Goal: Task Accomplishment & Management: Complete application form

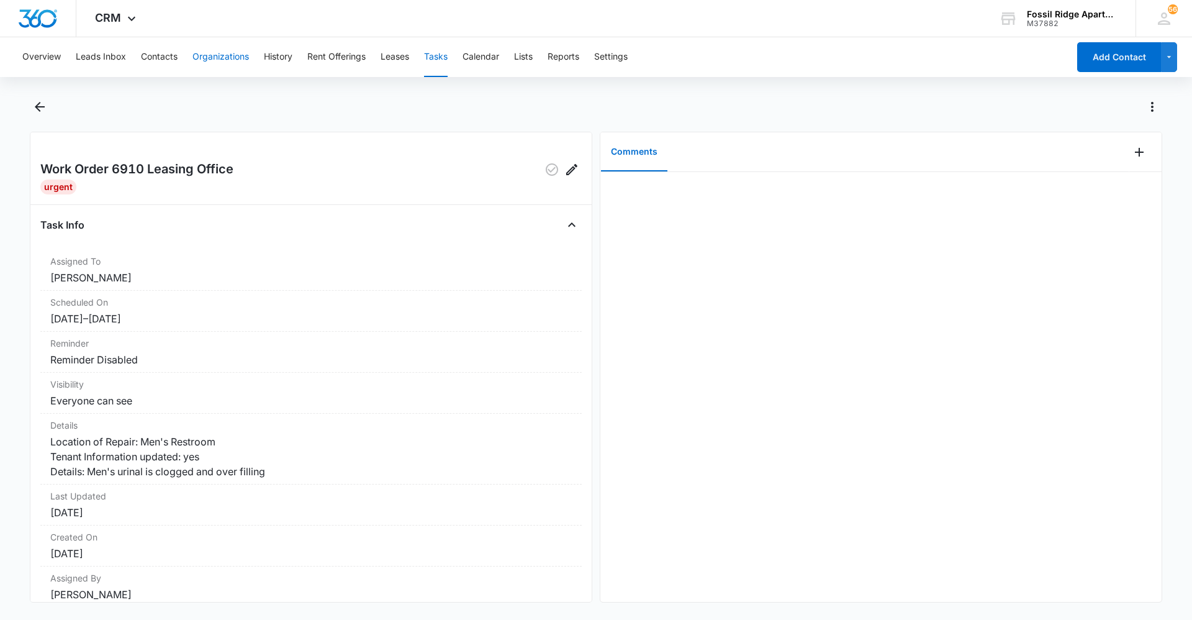
scroll to position [29, 0]
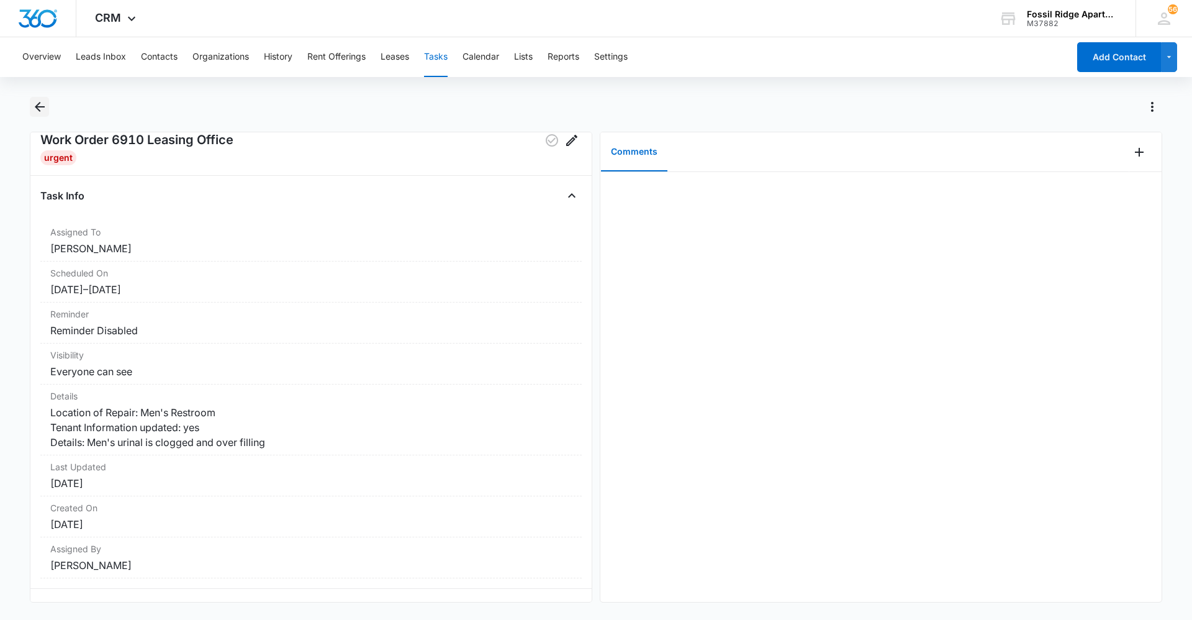
click at [40, 99] on button "Back" at bounding box center [39, 107] width 19 height 20
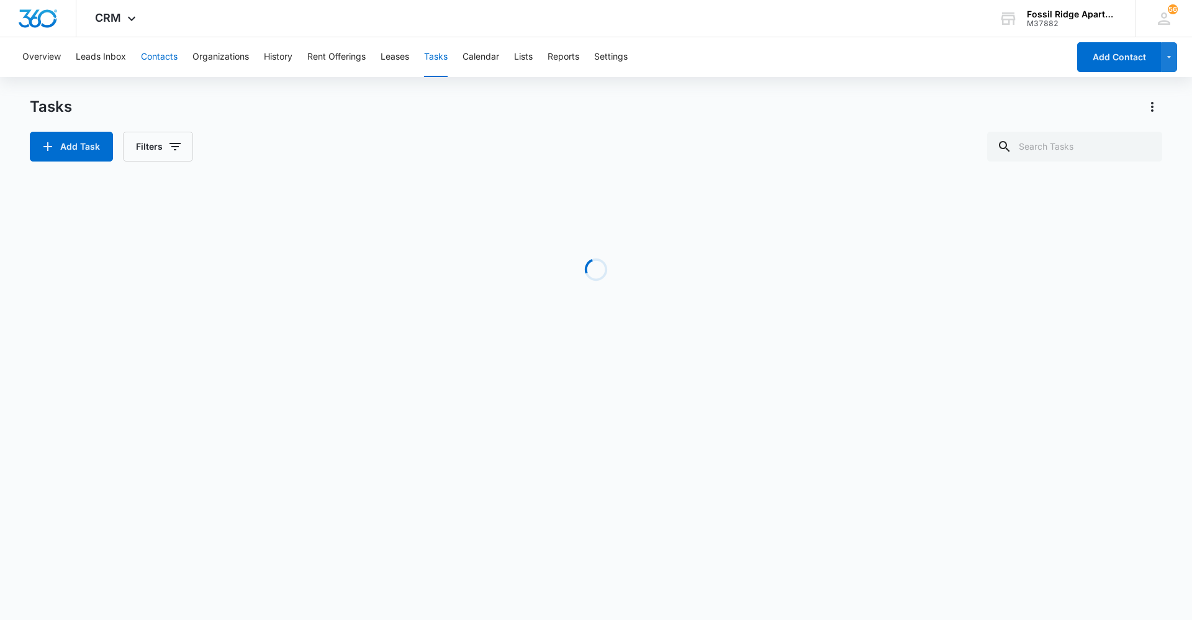
click at [178, 58] on button "Contacts" at bounding box center [159, 57] width 37 height 40
click at [1109, 146] on input "text" at bounding box center [1074, 147] width 175 height 30
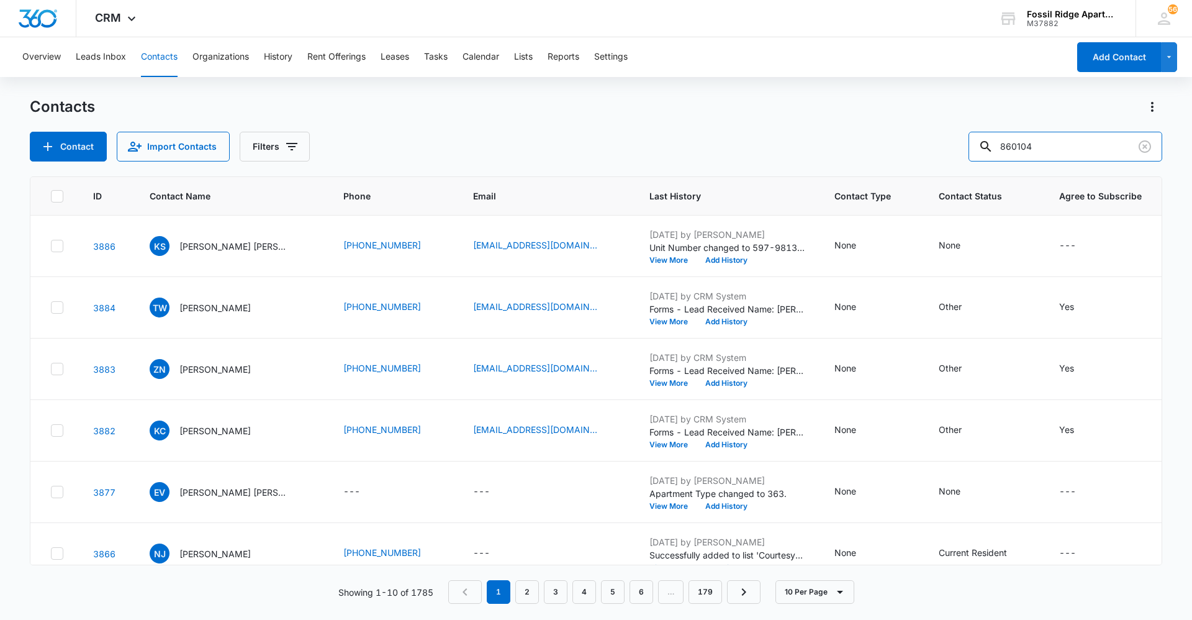
type input "860104"
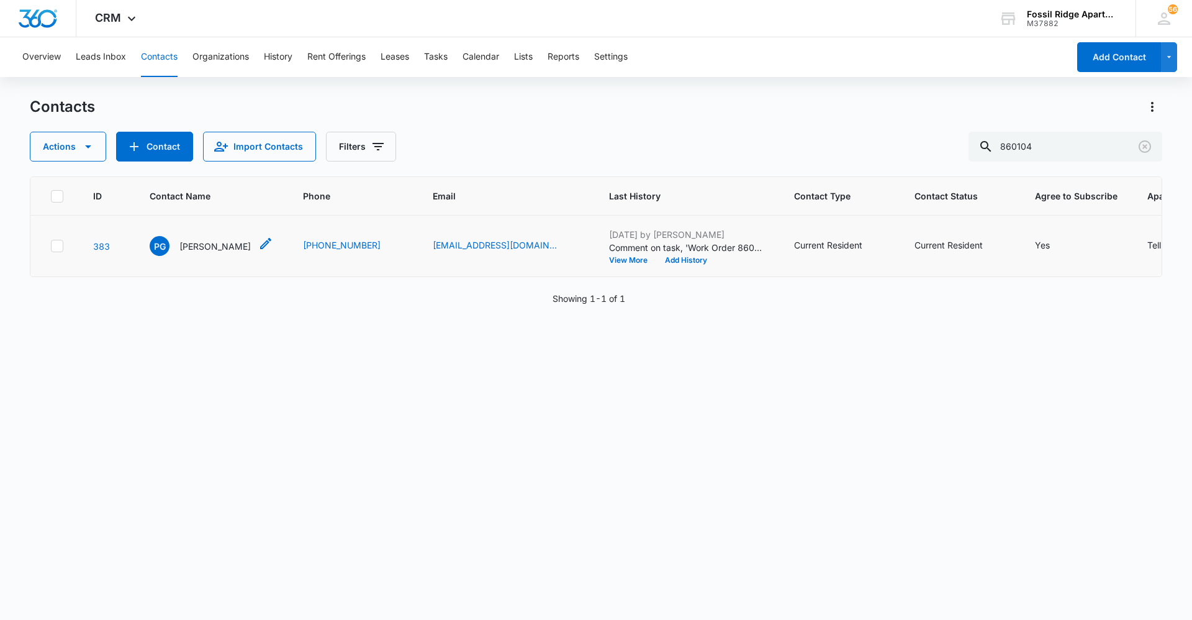
click at [193, 244] on p "[PERSON_NAME]" at bounding box center [214, 246] width 71 height 13
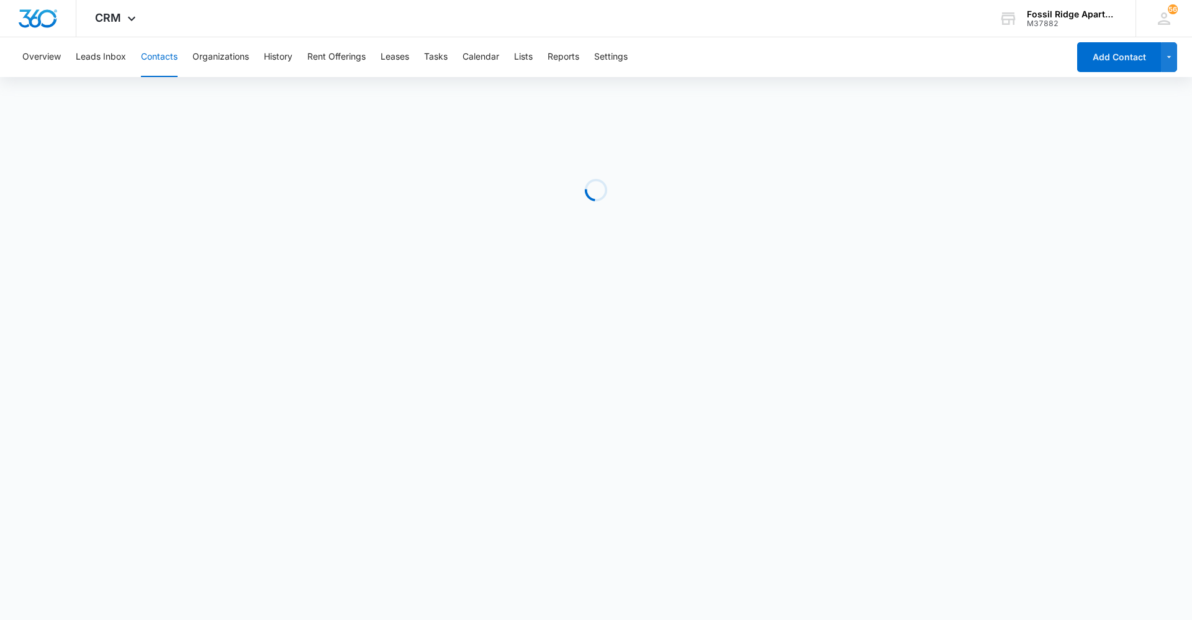
click at [201, 248] on div "Loading" at bounding box center [596, 190] width 1132 height 186
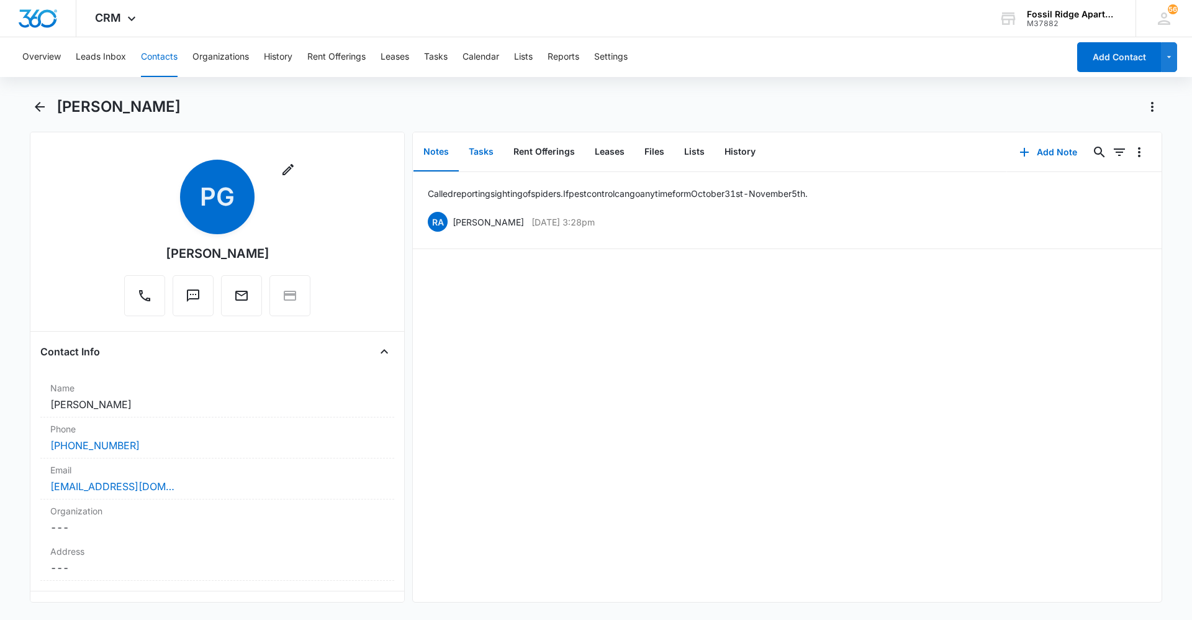
click at [481, 150] on button "Tasks" at bounding box center [481, 152] width 45 height 38
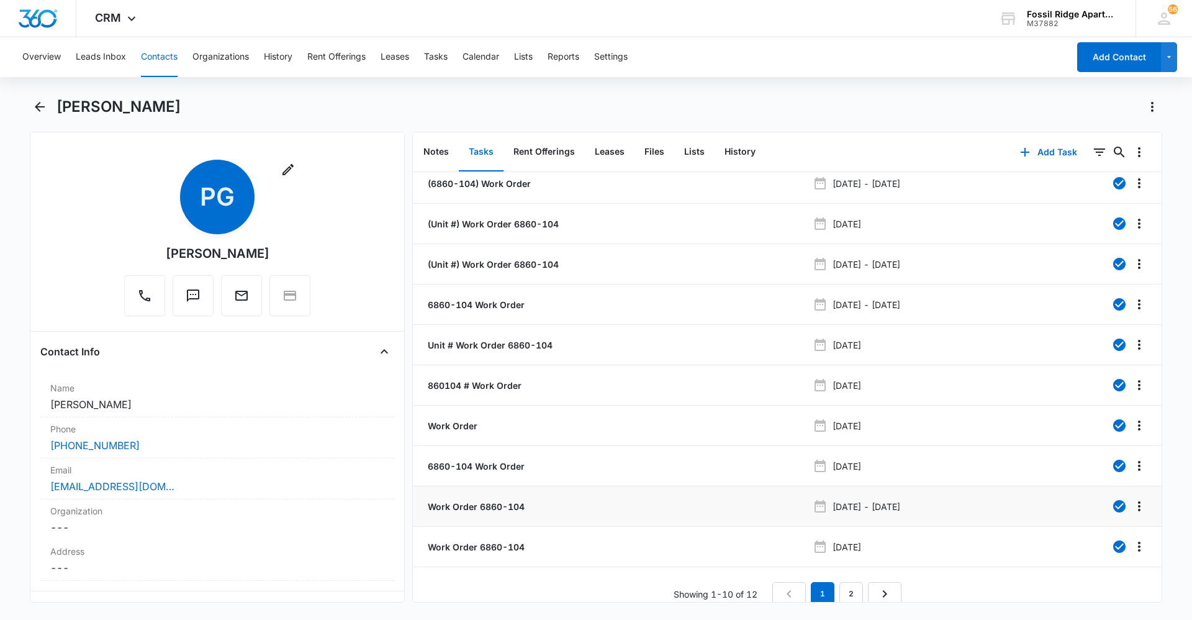
scroll to position [22, 0]
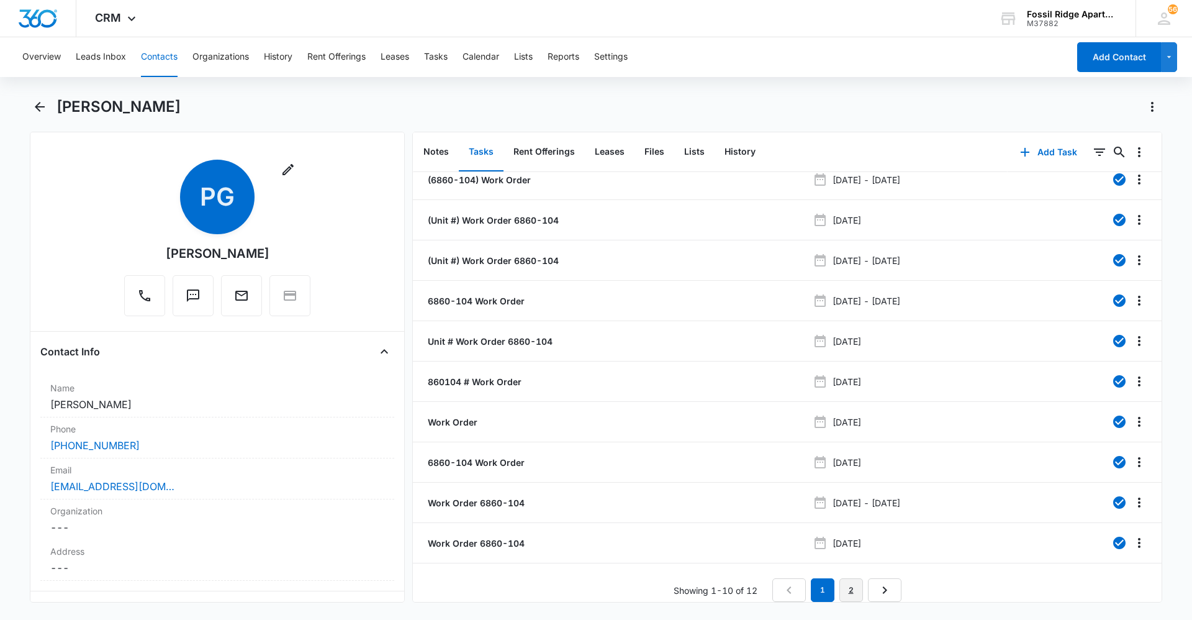
click at [842, 578] on link "2" at bounding box center [851, 590] width 24 height 24
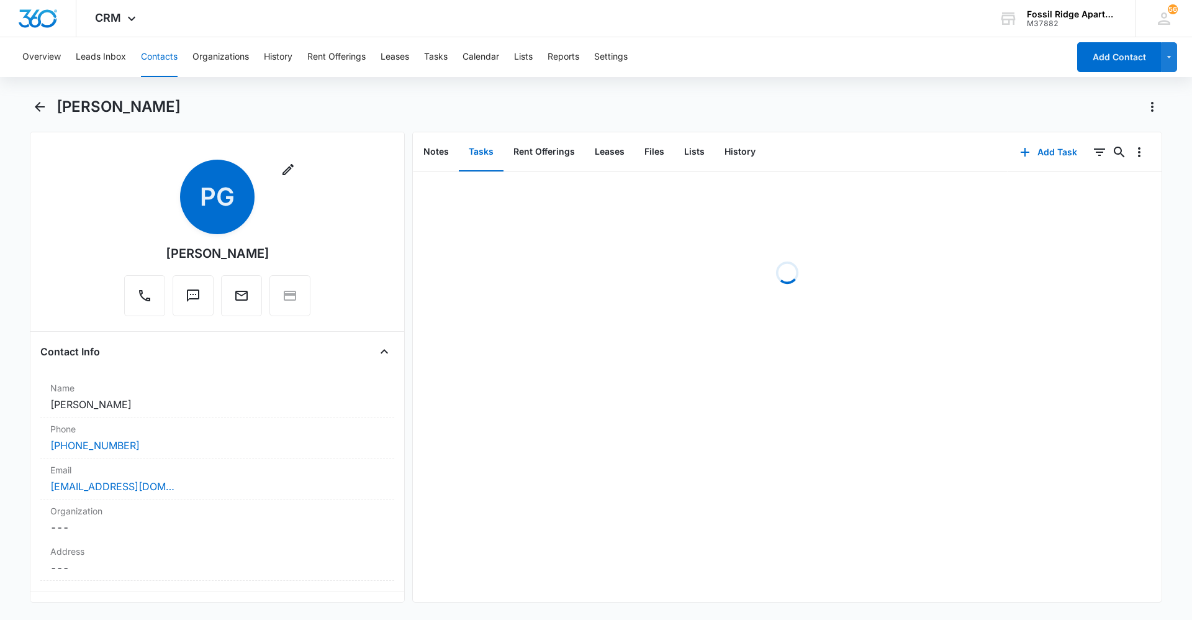
scroll to position [0, 0]
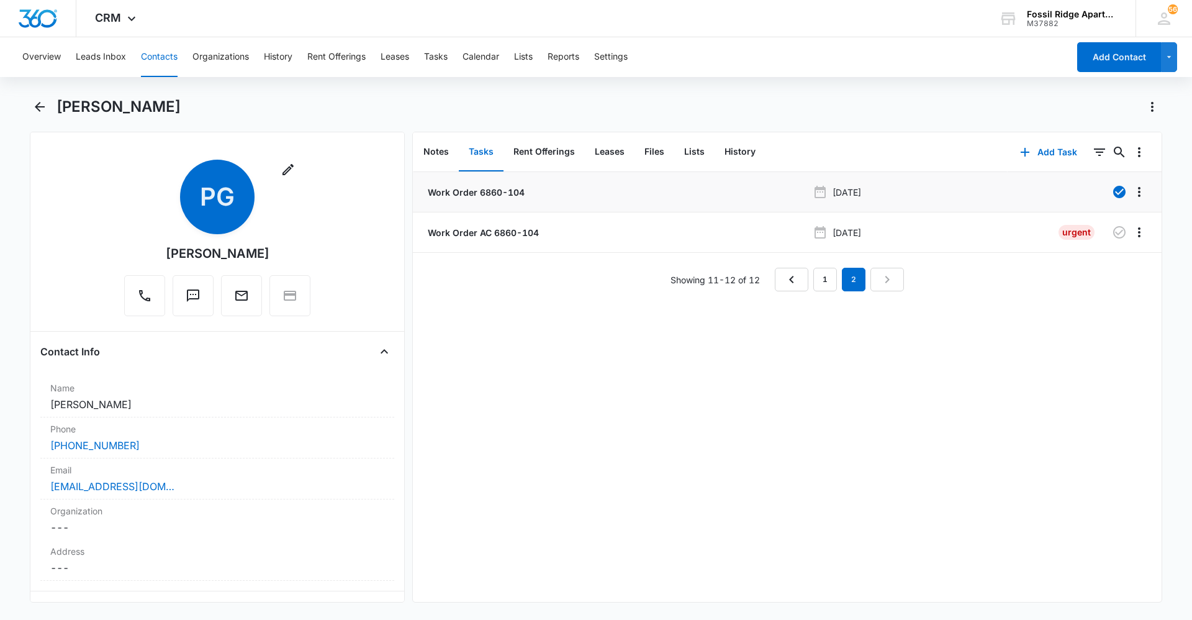
click at [469, 194] on p "Work Order 6860-104" at bounding box center [474, 192] width 99 height 13
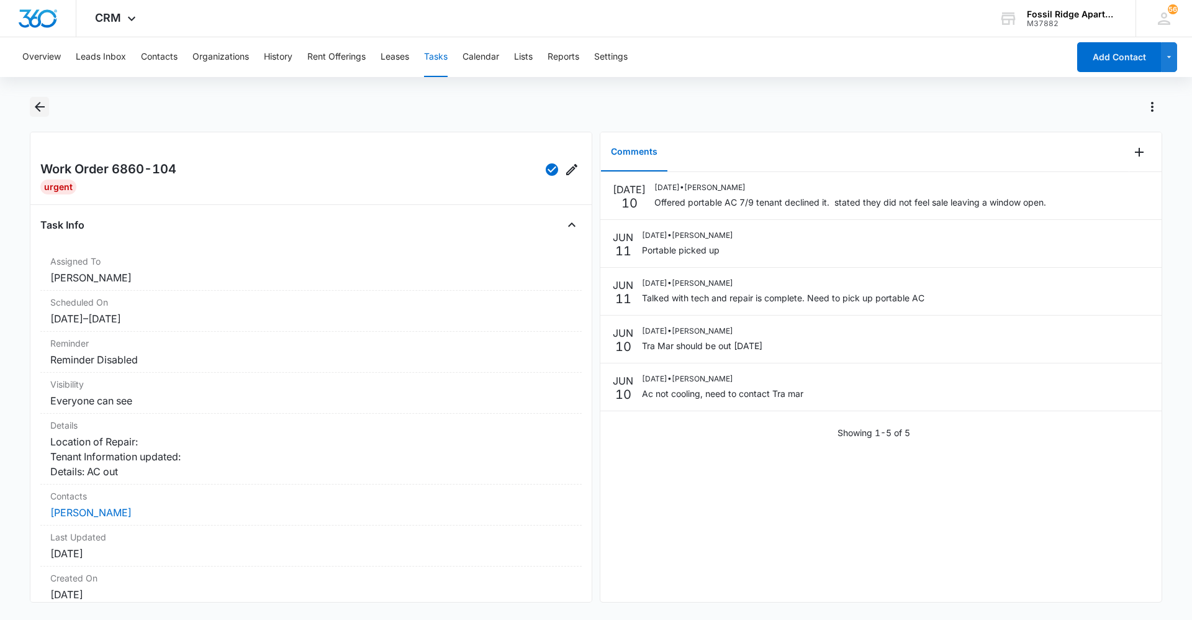
click at [42, 98] on button "Back" at bounding box center [39, 107] width 19 height 20
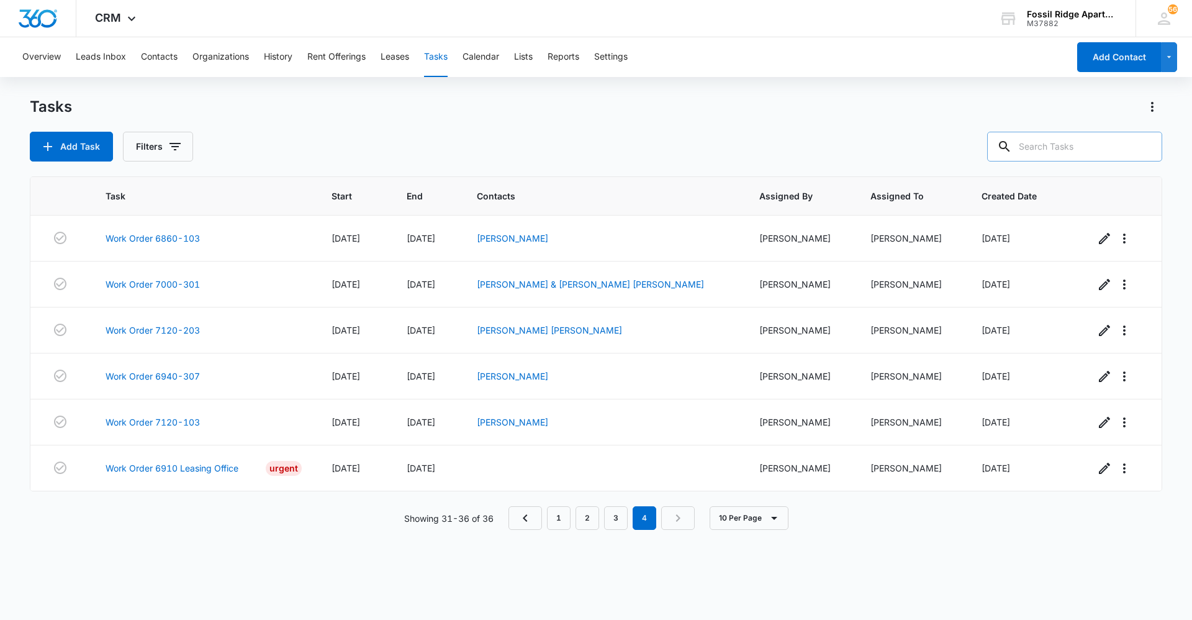
click at [1101, 156] on input "text" at bounding box center [1074, 147] width 175 height 30
type input "860104"
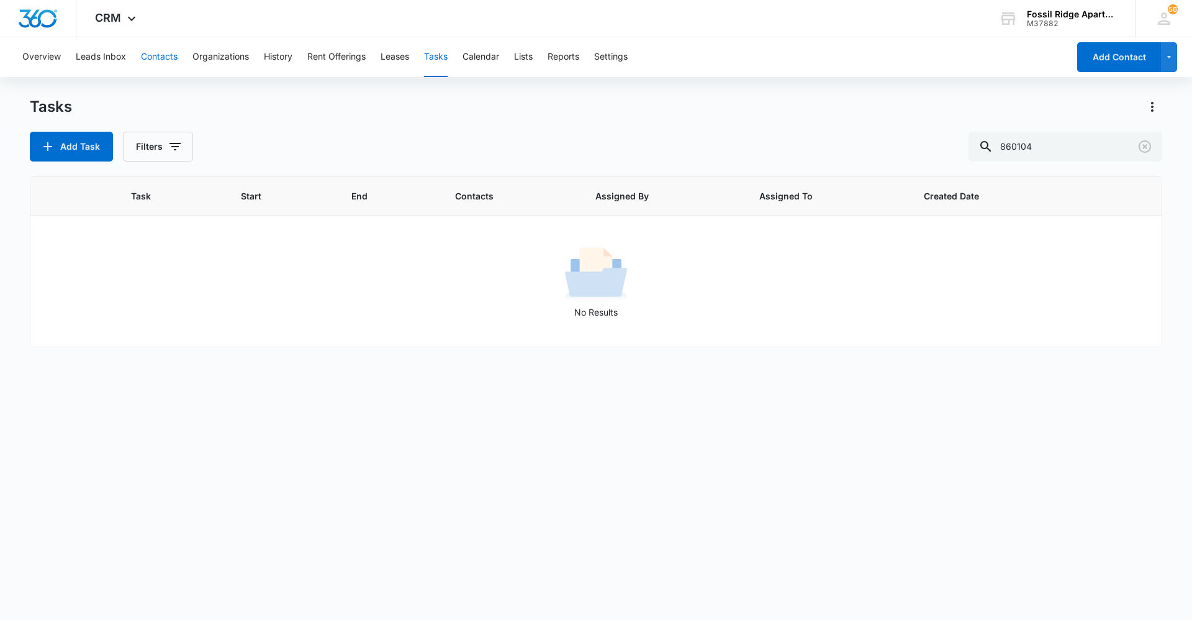
click at [160, 60] on button "Contacts" at bounding box center [159, 57] width 37 height 40
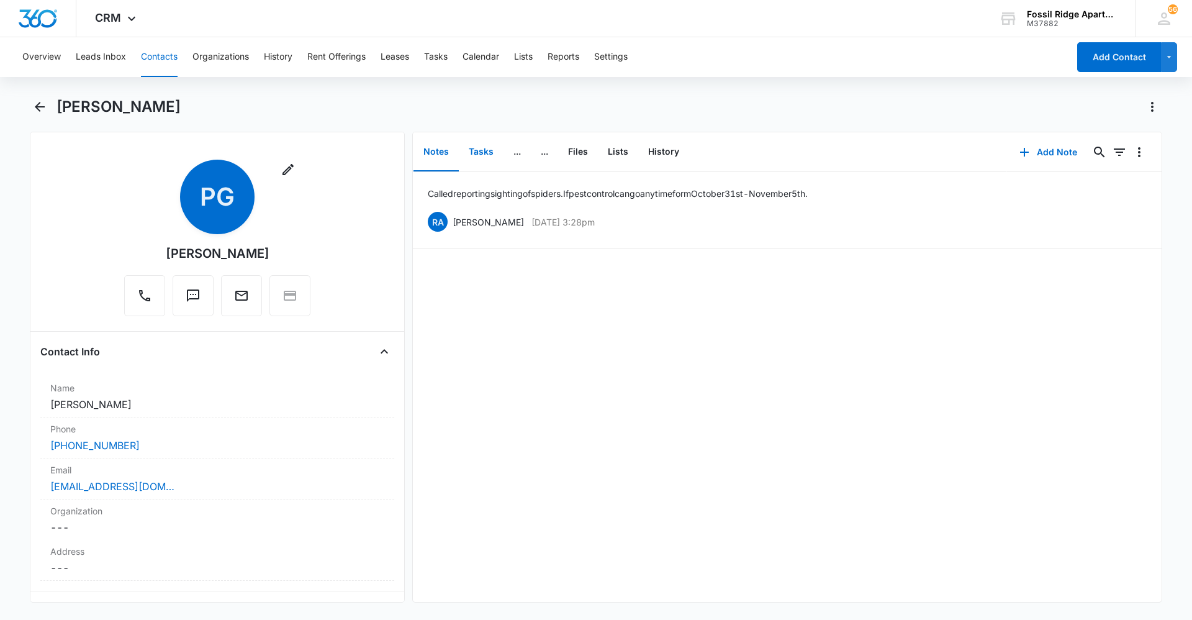
click at [487, 160] on button "Tasks" at bounding box center [481, 152] width 45 height 38
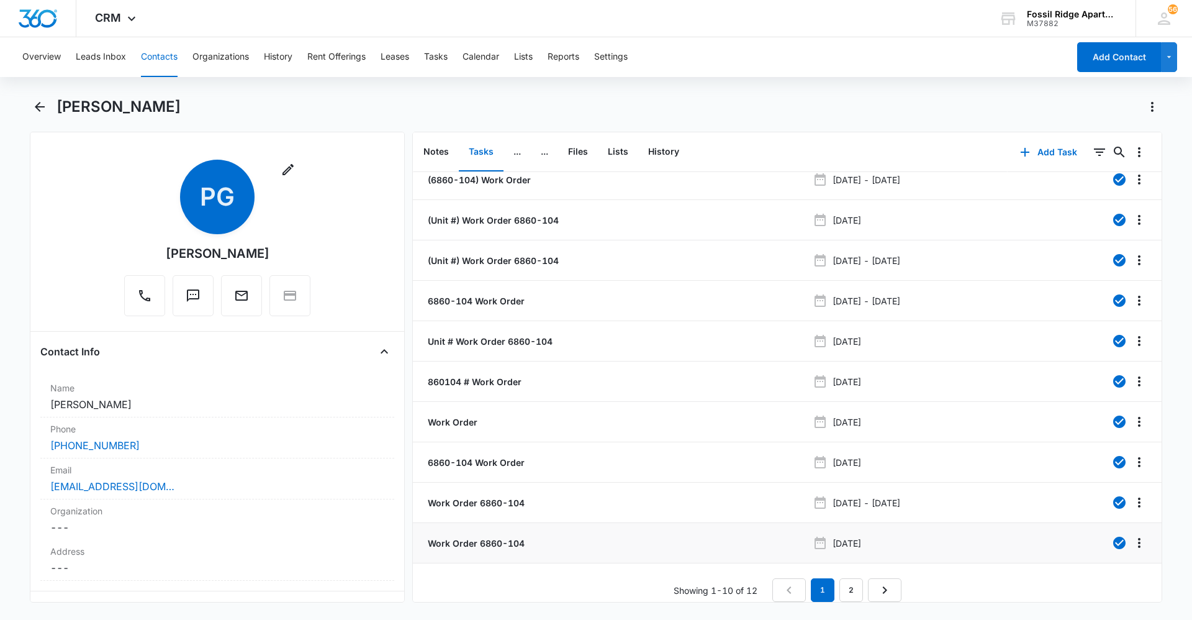
scroll to position [22, 0]
click at [844, 578] on link "2" at bounding box center [851, 590] width 24 height 24
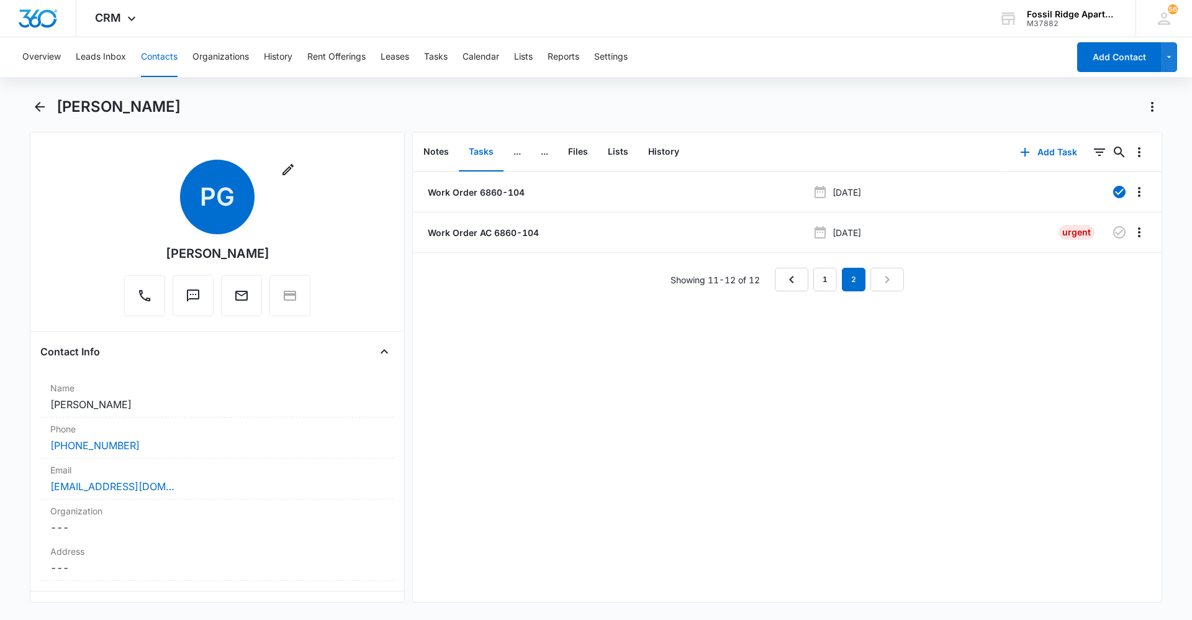
scroll to position [0, 0]
click at [463, 192] on p "Work Order 6860-104" at bounding box center [474, 192] width 99 height 13
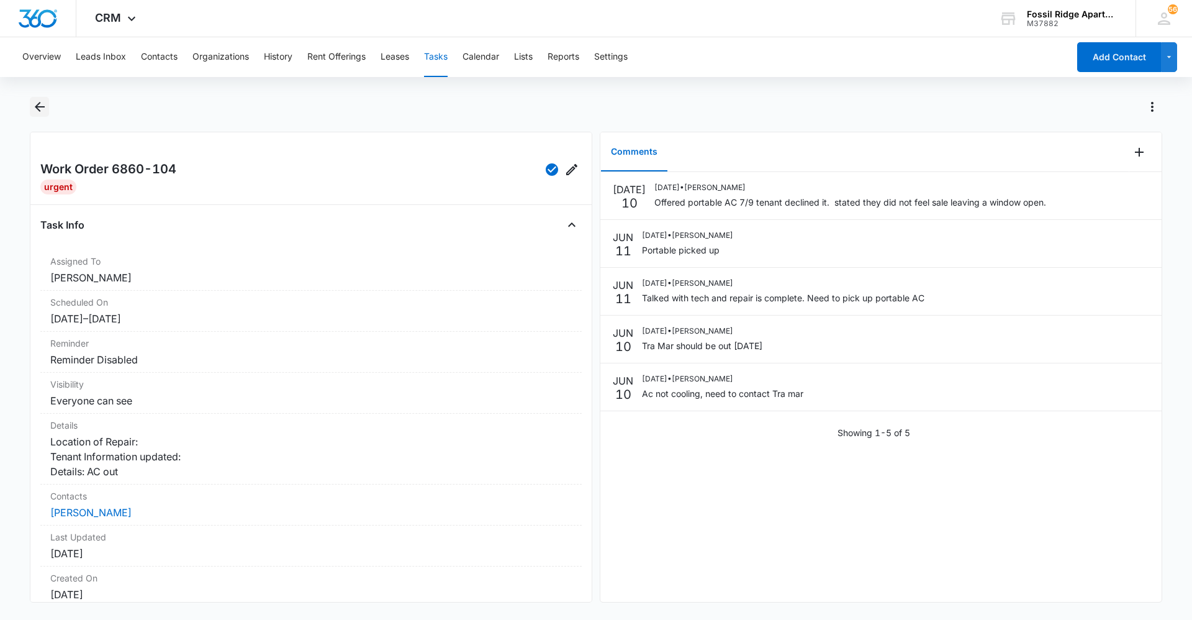
click at [33, 109] on icon "Back" at bounding box center [39, 106] width 15 height 15
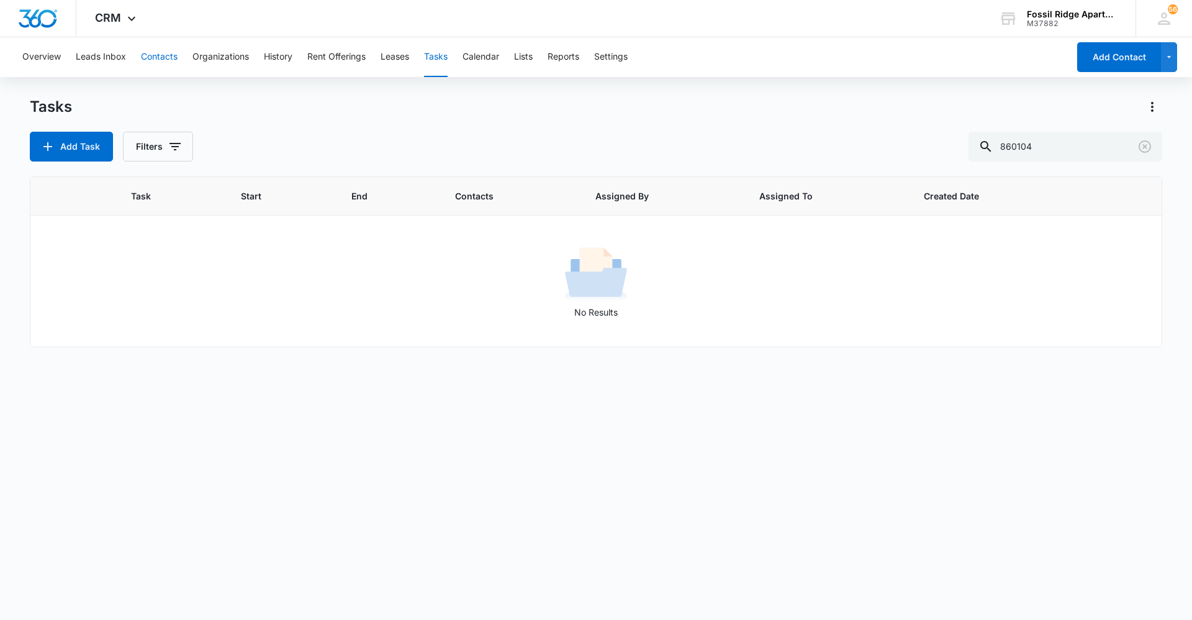
click at [165, 54] on button "Contacts" at bounding box center [159, 57] width 37 height 40
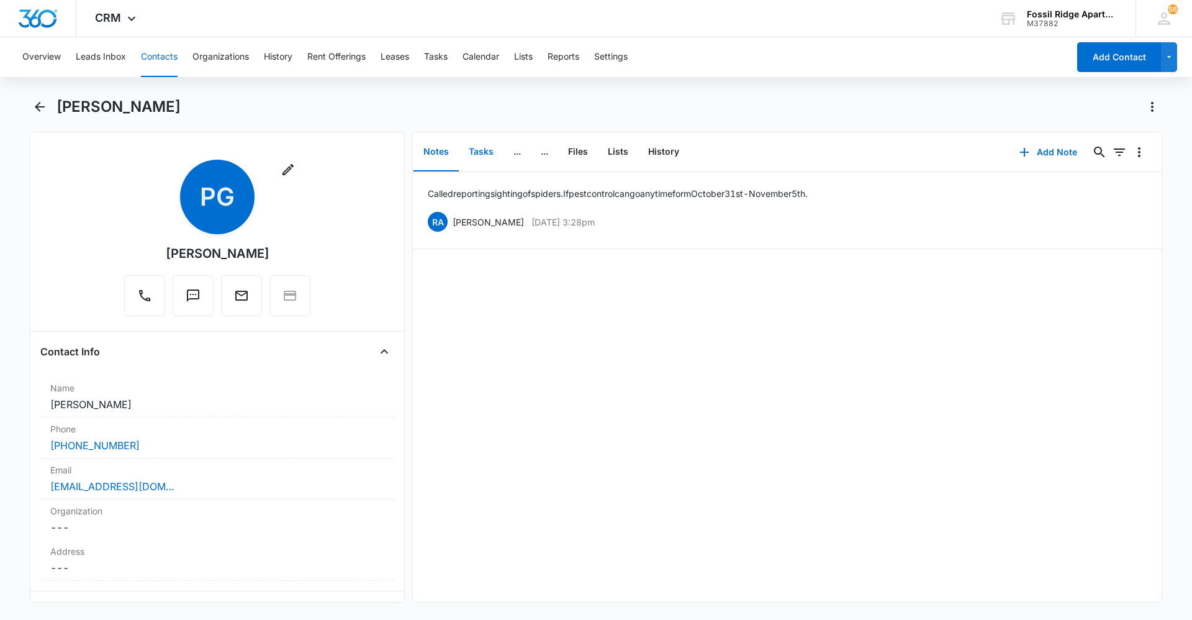
click at [475, 148] on button "Tasks" at bounding box center [481, 152] width 45 height 38
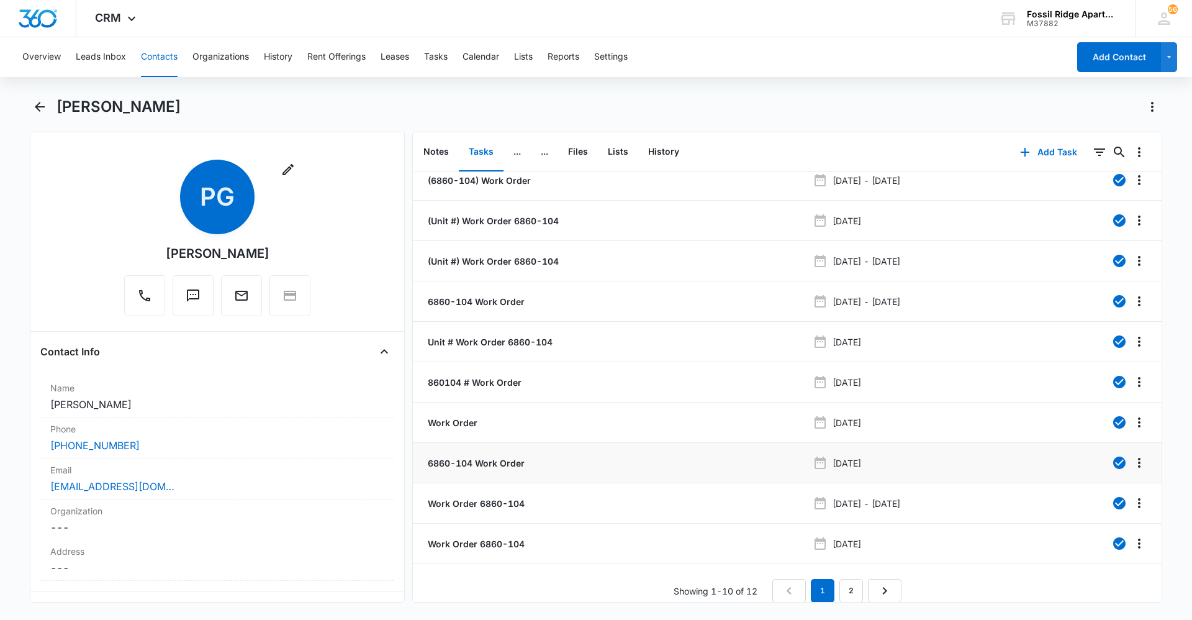
scroll to position [22, 0]
click at [841, 578] on link "2" at bounding box center [851, 590] width 24 height 24
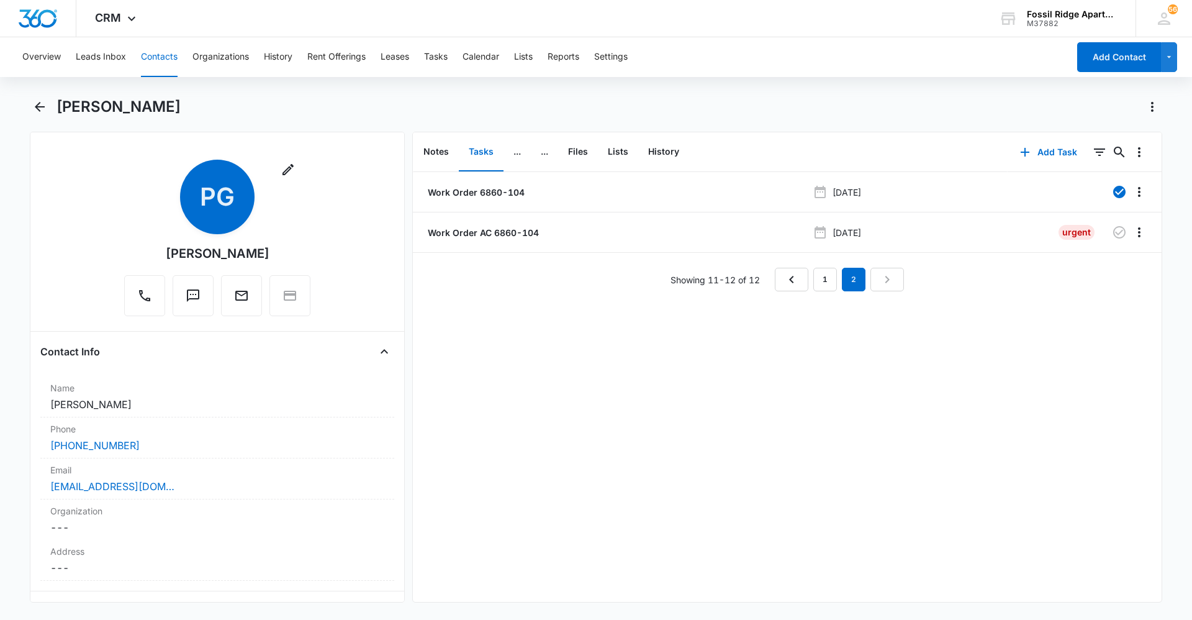
scroll to position [0, 0]
click at [467, 194] on p "Work Order 6860-104" at bounding box center [474, 192] width 99 height 13
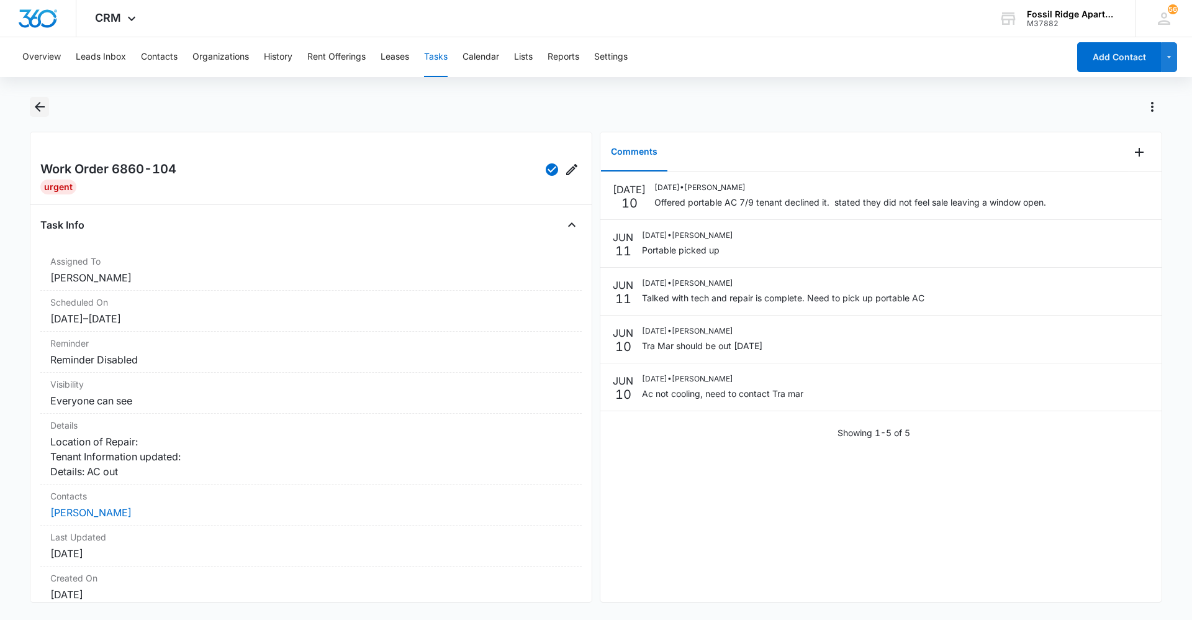
click at [38, 106] on icon "Back" at bounding box center [40, 107] width 10 height 10
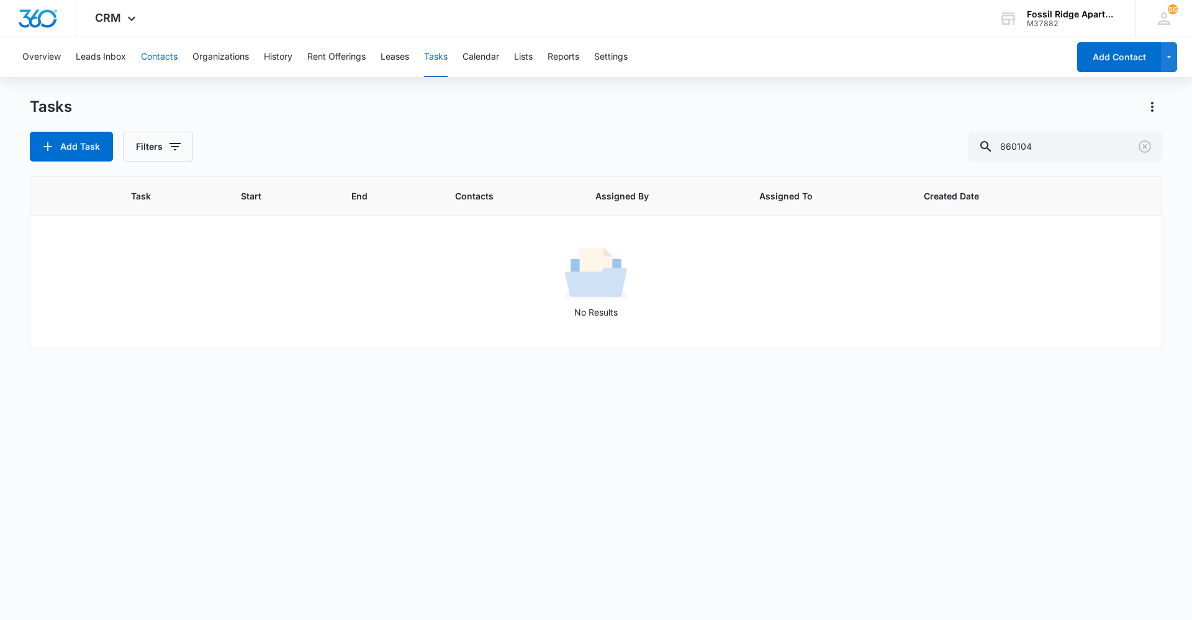
click at [153, 48] on button "Contacts" at bounding box center [159, 57] width 37 height 40
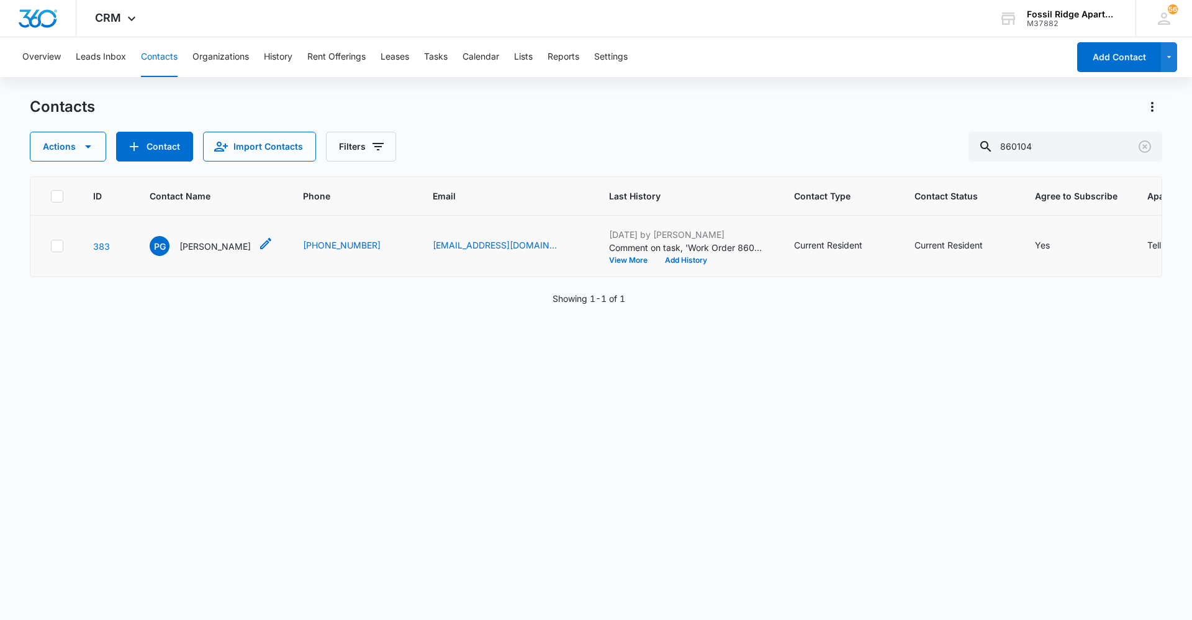
click at [196, 240] on p "[PERSON_NAME]" at bounding box center [214, 246] width 71 height 13
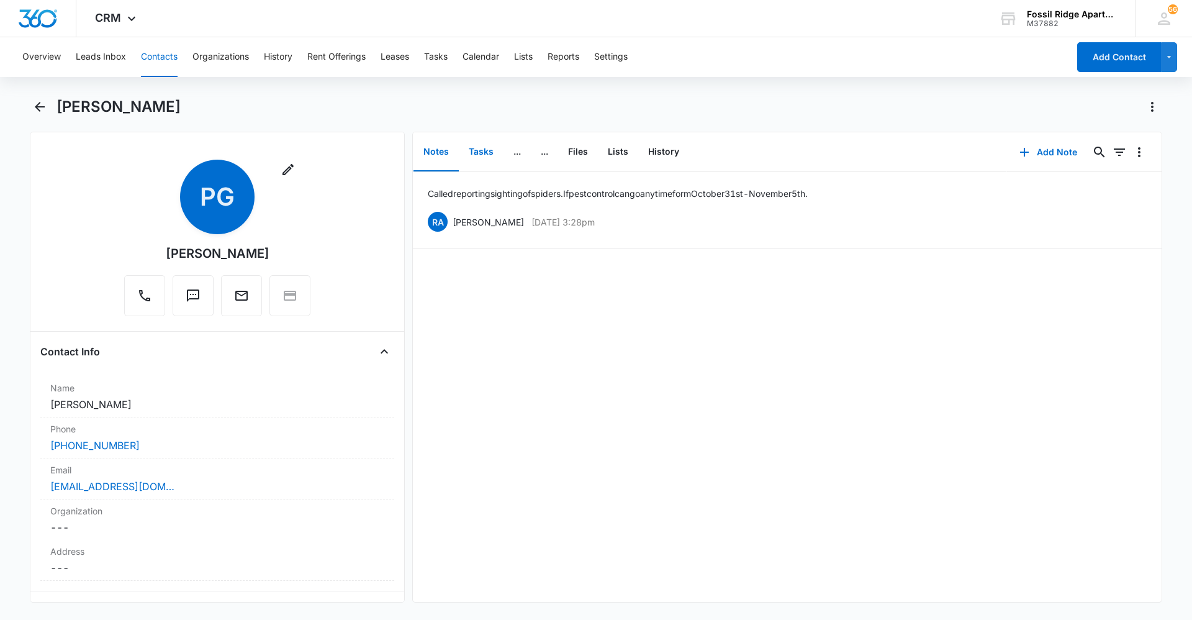
click at [469, 150] on button "Tasks" at bounding box center [481, 152] width 45 height 38
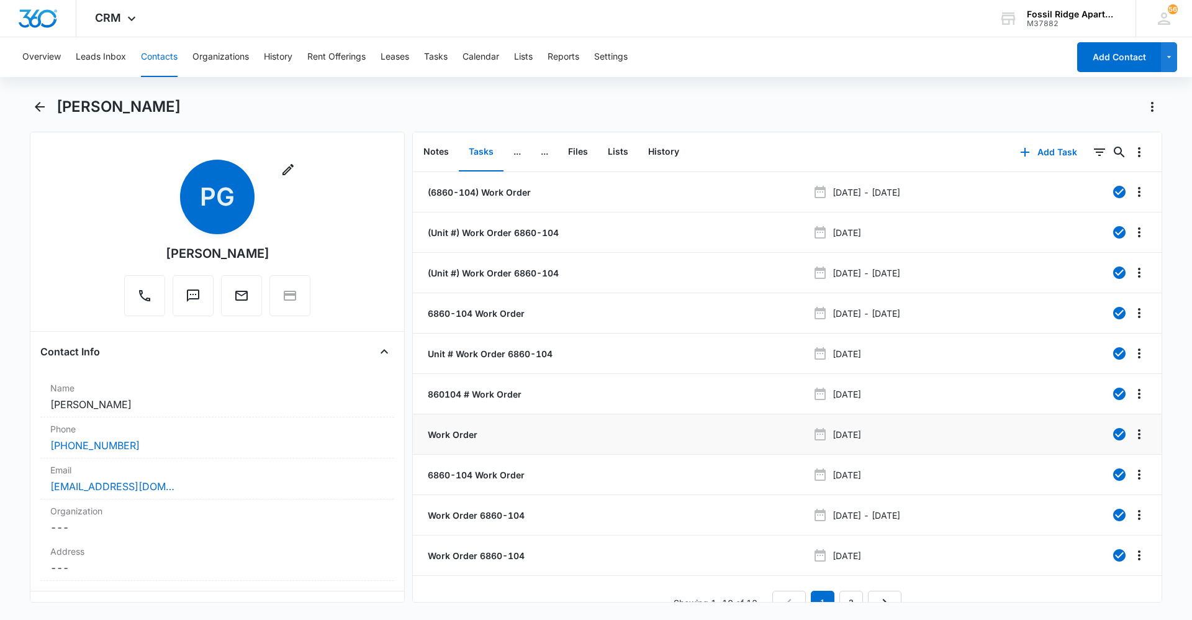
scroll to position [22, 0]
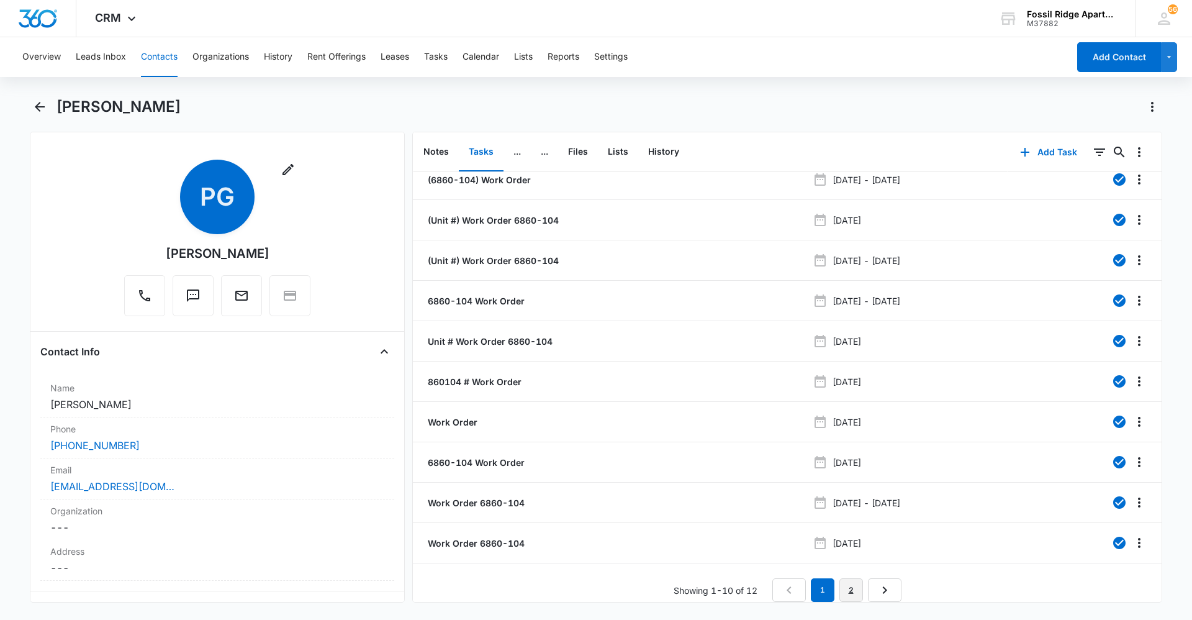
click at [839, 578] on link "2" at bounding box center [851, 590] width 24 height 24
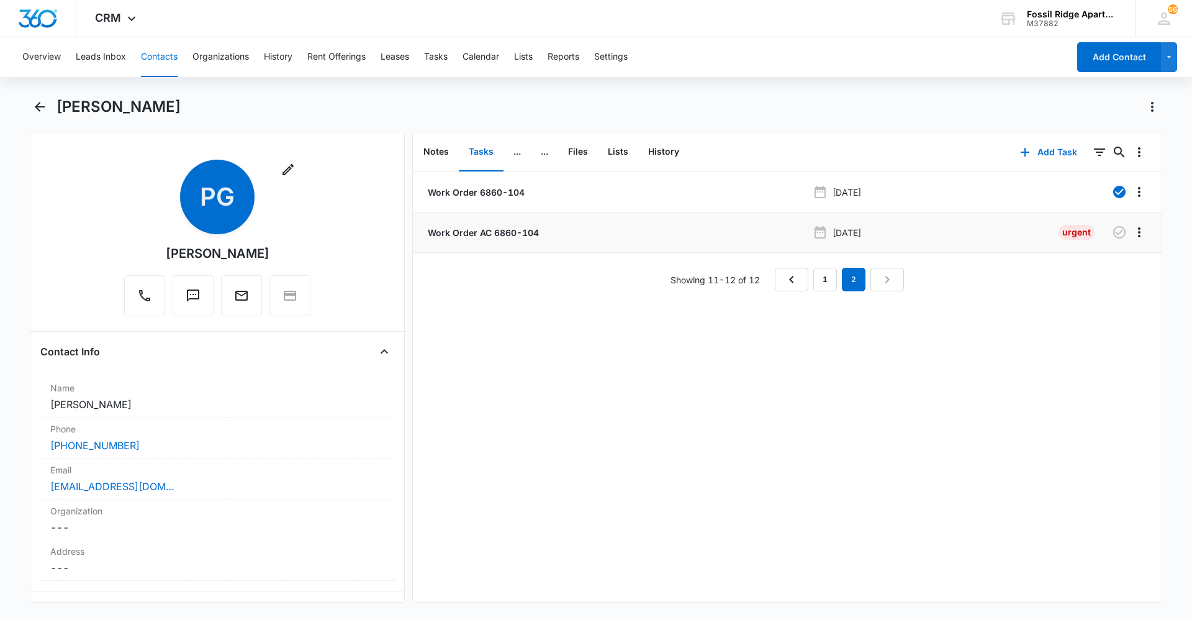
click at [479, 233] on p "Work Order AC 6860-104" at bounding box center [482, 232] width 114 height 13
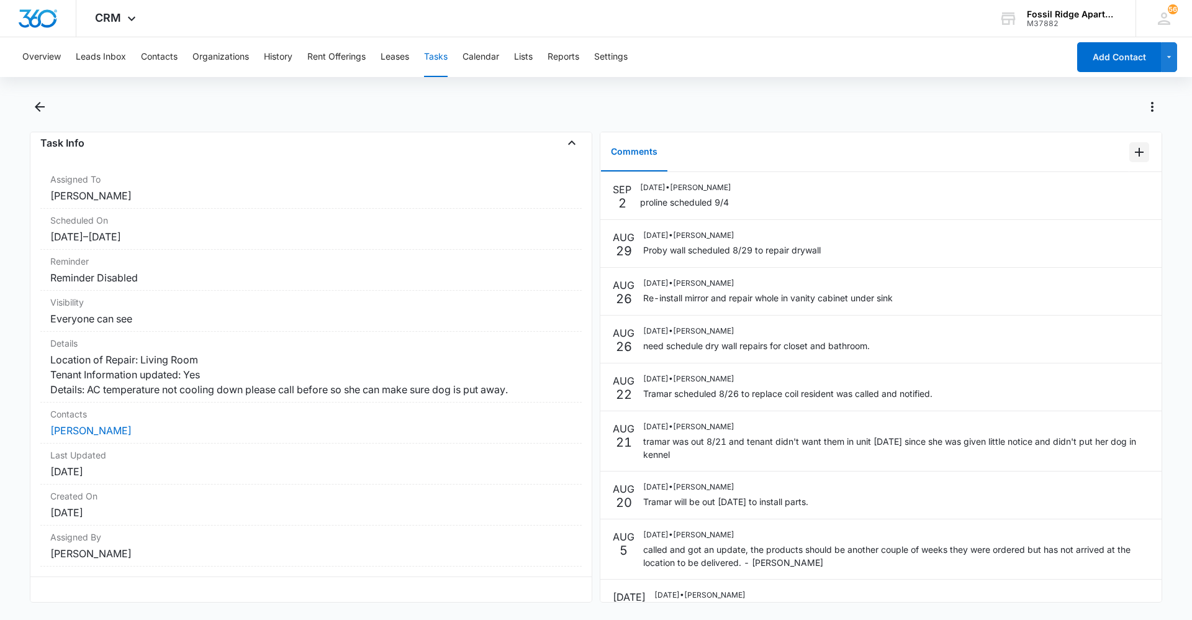
click at [1135, 149] on icon "Add Comment" at bounding box center [1139, 152] width 9 height 9
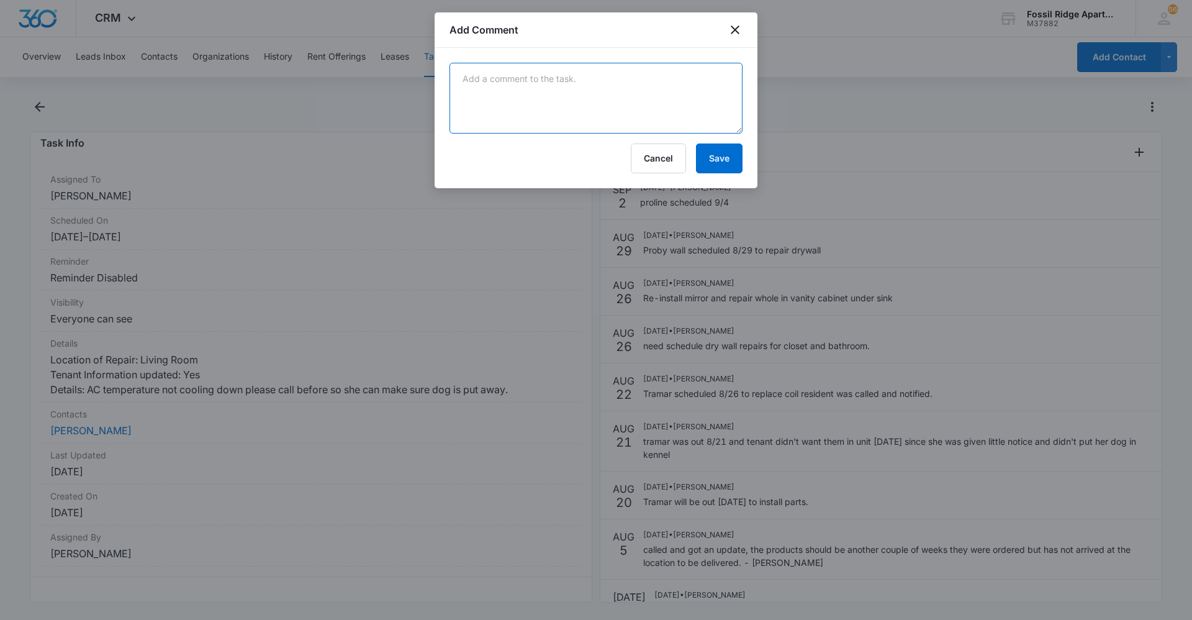
click at [561, 86] on textarea at bounding box center [595, 98] width 293 height 71
type textarea "W"
click at [507, 78] on textarea "needs light to get it painted" at bounding box center [595, 98] width 293 height 71
click at [599, 76] on textarea "needs lightbulb to get it painted" at bounding box center [595, 98] width 293 height 71
type textarea "needs lightbulb to get it painted."
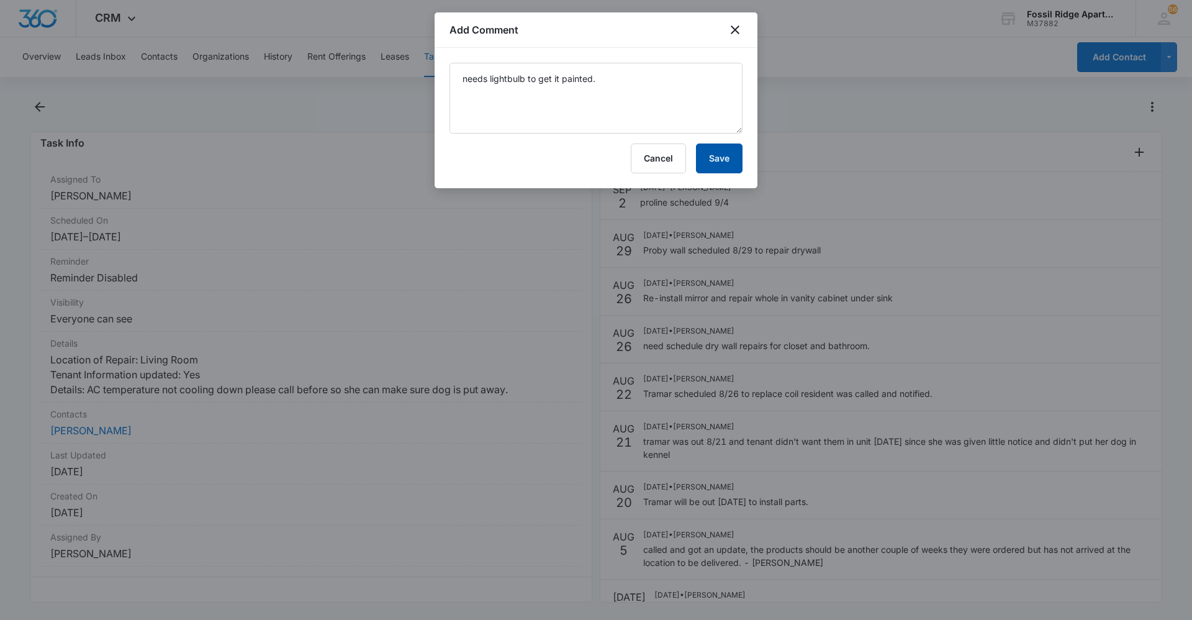
click at [734, 153] on button "Save" at bounding box center [719, 158] width 47 height 30
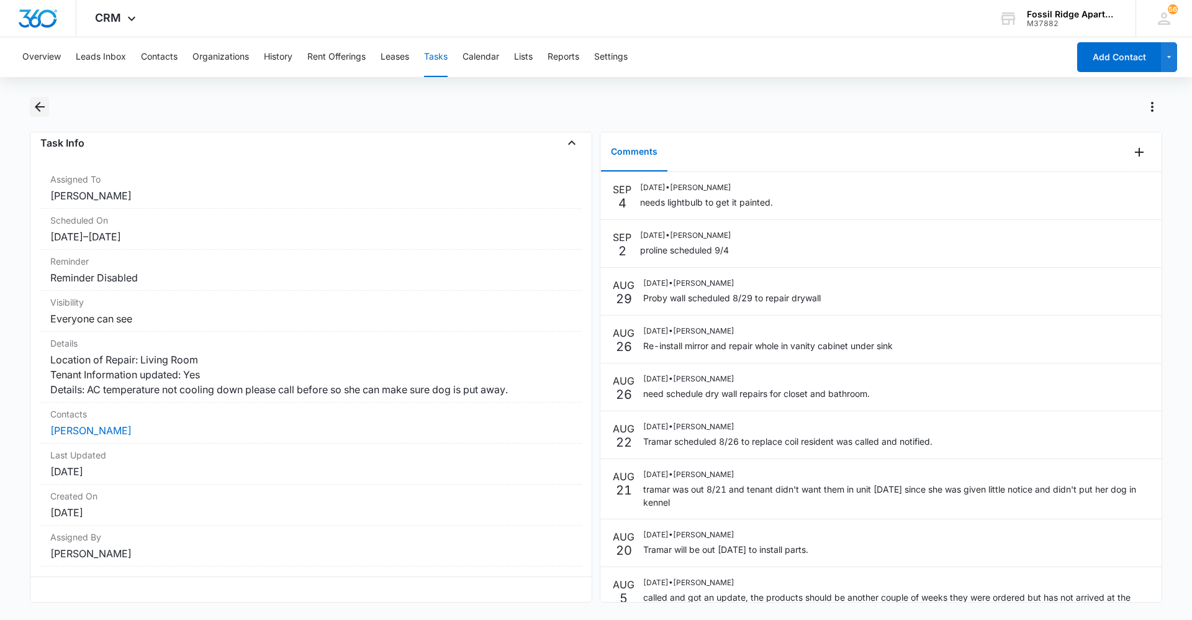
click at [37, 101] on icon "Back" at bounding box center [39, 106] width 15 height 15
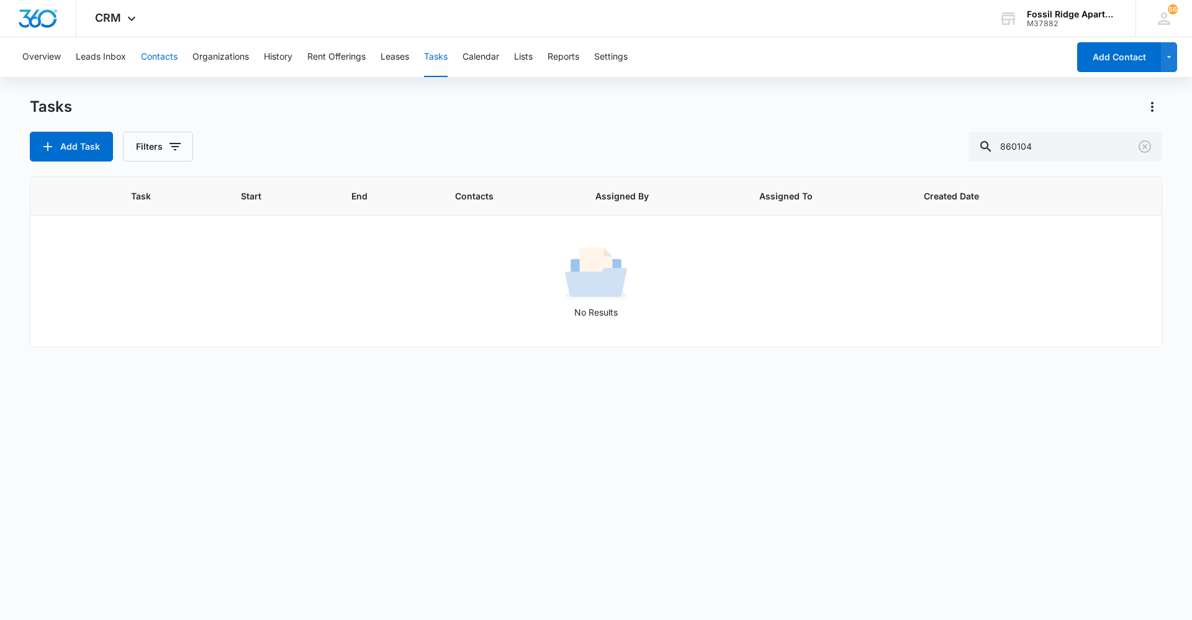
click at [171, 56] on button "Contacts" at bounding box center [159, 57] width 37 height 40
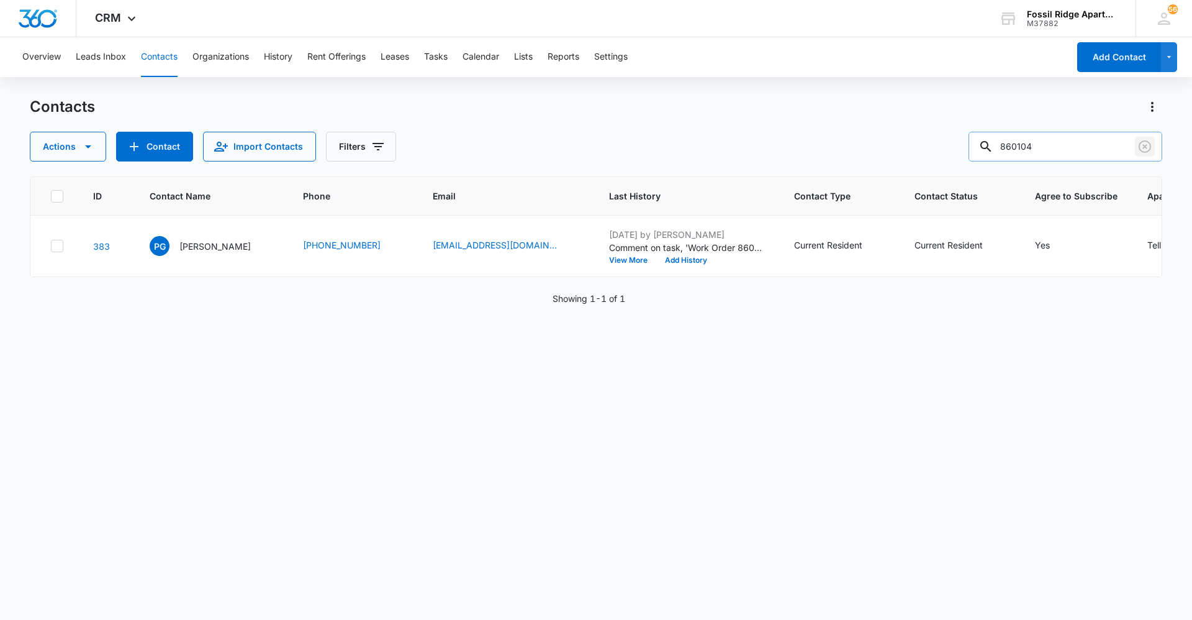
click at [1142, 147] on icon "Clear" at bounding box center [1144, 146] width 15 height 15
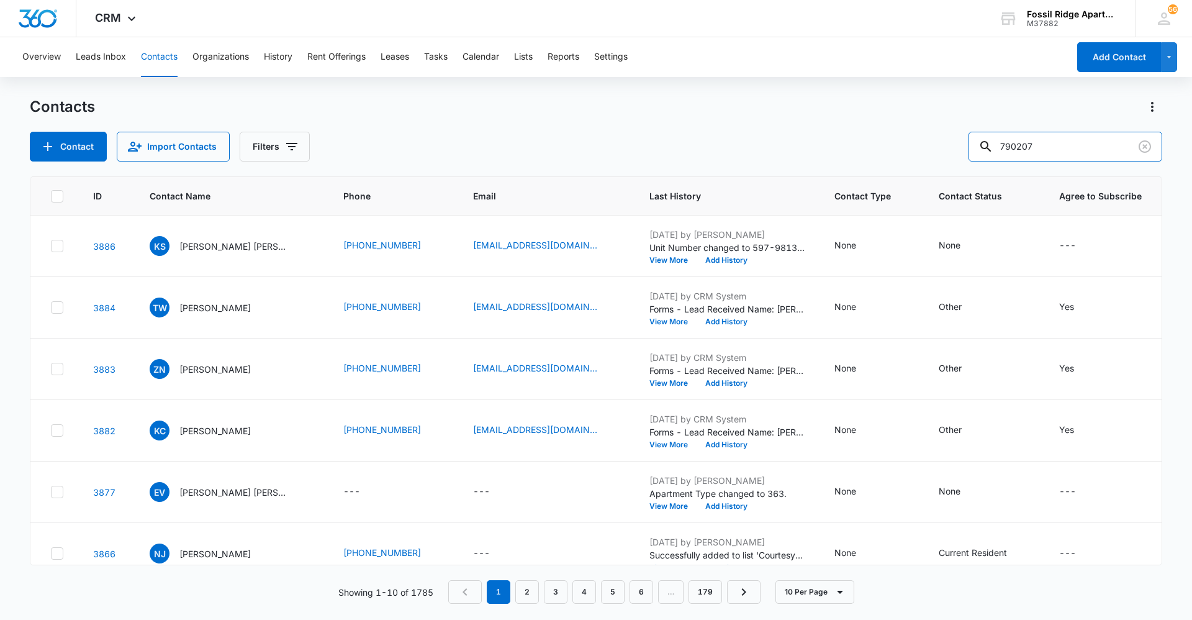
type input "790207"
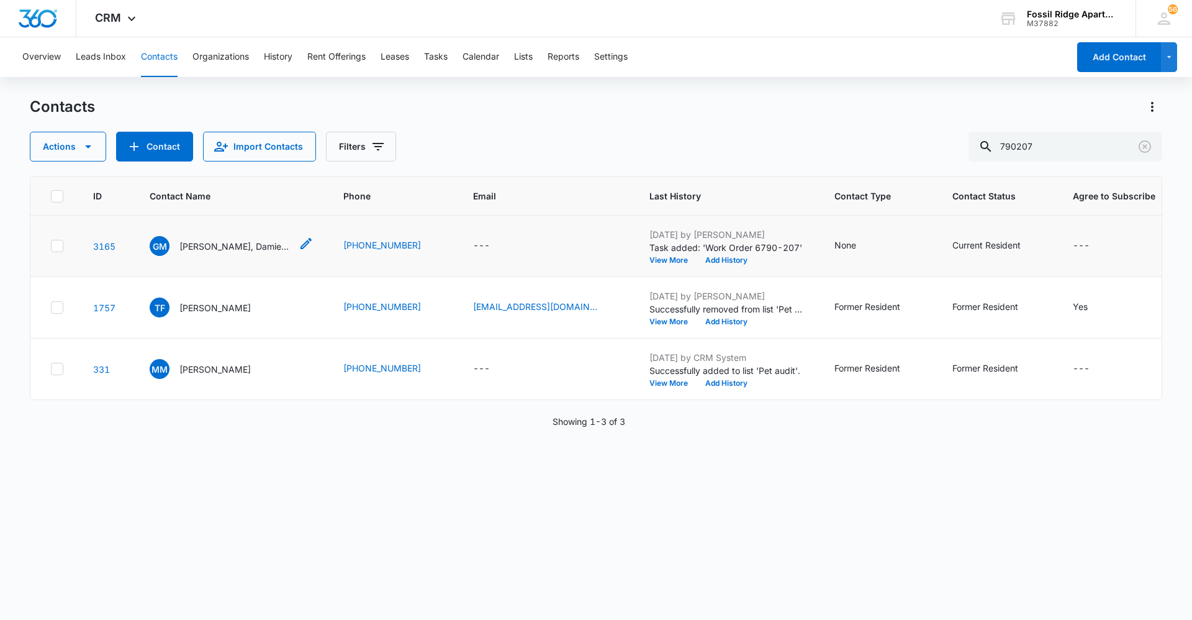
click at [212, 248] on p "[PERSON_NAME], Damieta [PERSON_NAME]" at bounding box center [235, 246] width 112 height 13
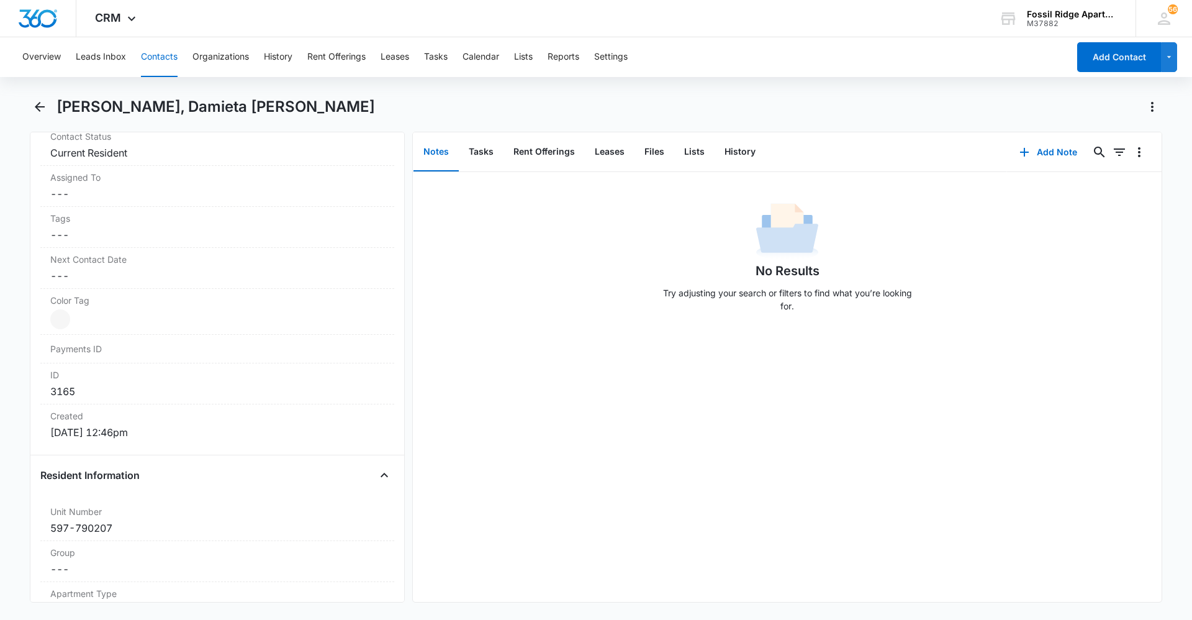
scroll to position [683, 0]
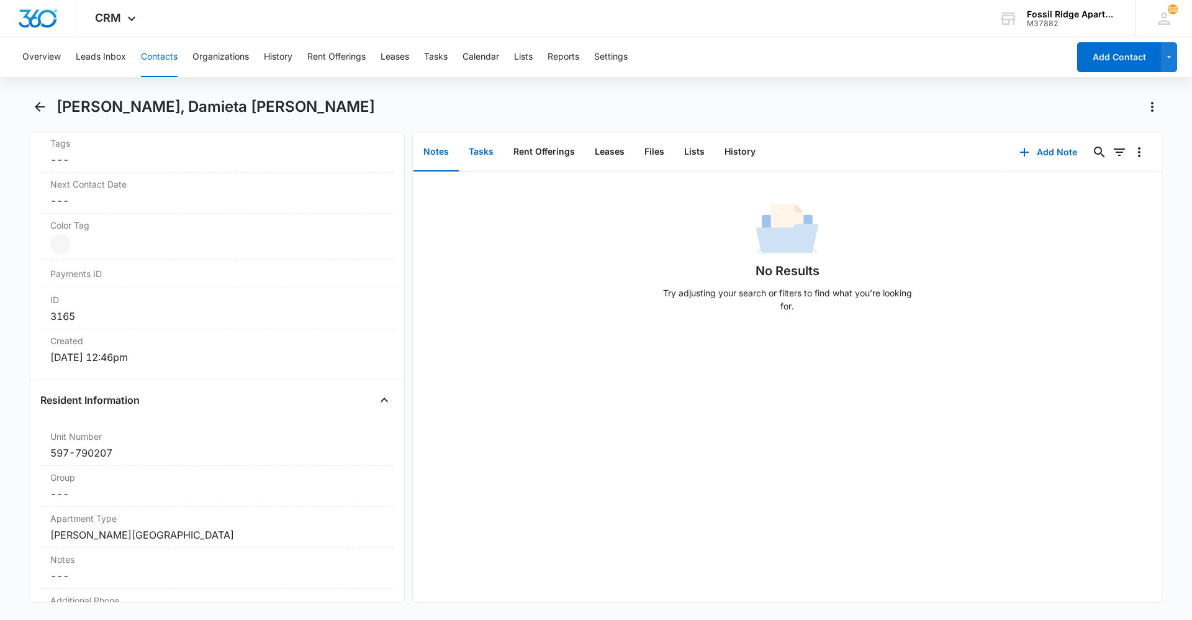
click at [485, 146] on button "Tasks" at bounding box center [481, 152] width 45 height 38
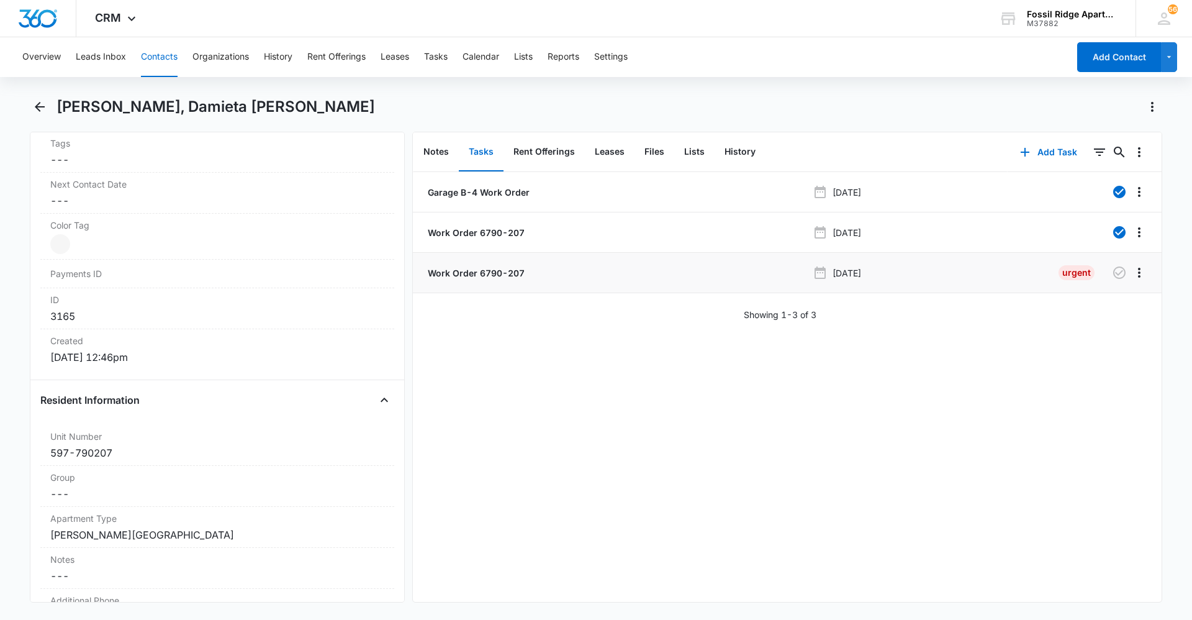
click at [492, 271] on p "Work Order 6790-207" at bounding box center [474, 272] width 99 height 13
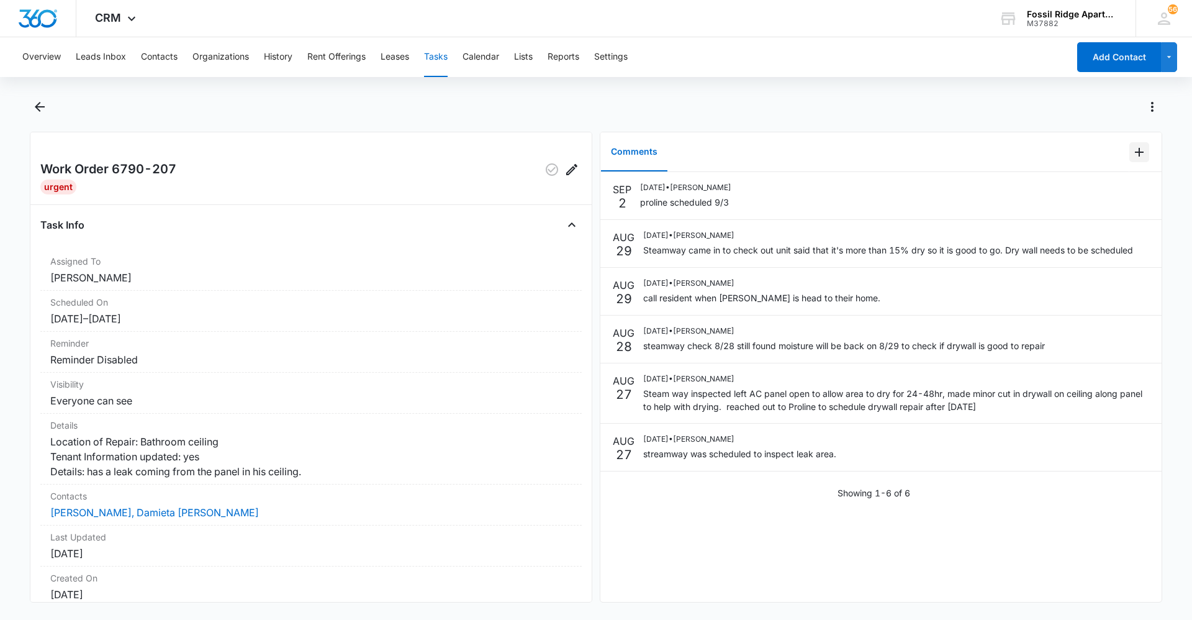
click at [1132, 151] on icon "Add Comment" at bounding box center [1139, 152] width 15 height 15
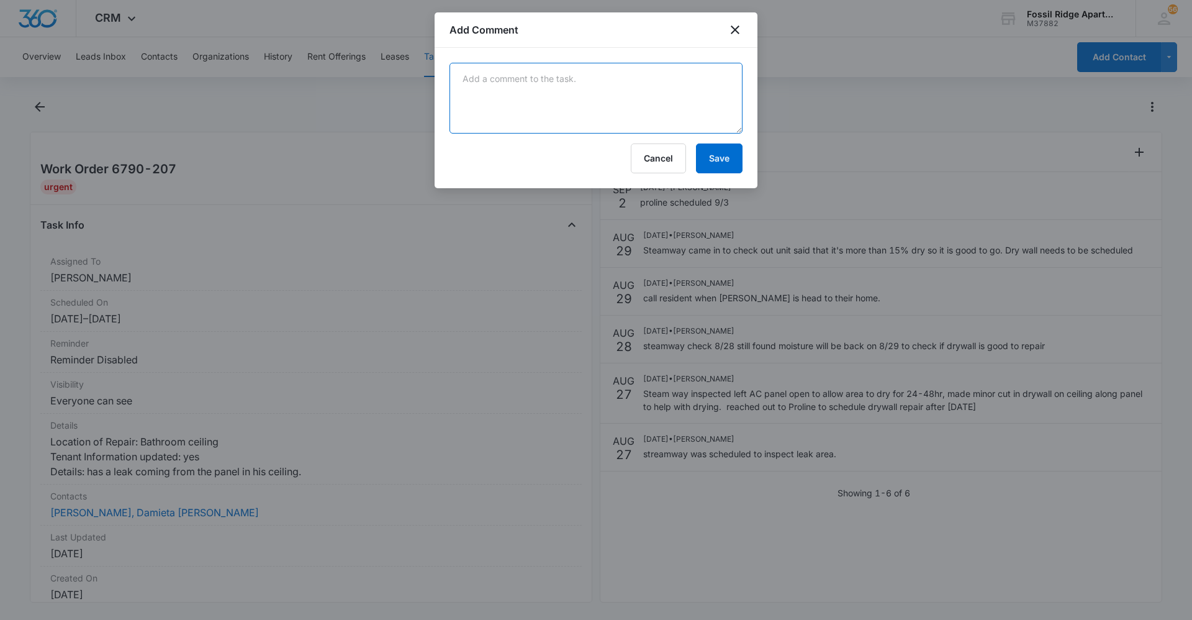
click at [635, 104] on textarea at bounding box center [595, 98] width 293 height 71
type textarea "Proline finished."
click at [721, 158] on button "Save" at bounding box center [719, 158] width 47 height 30
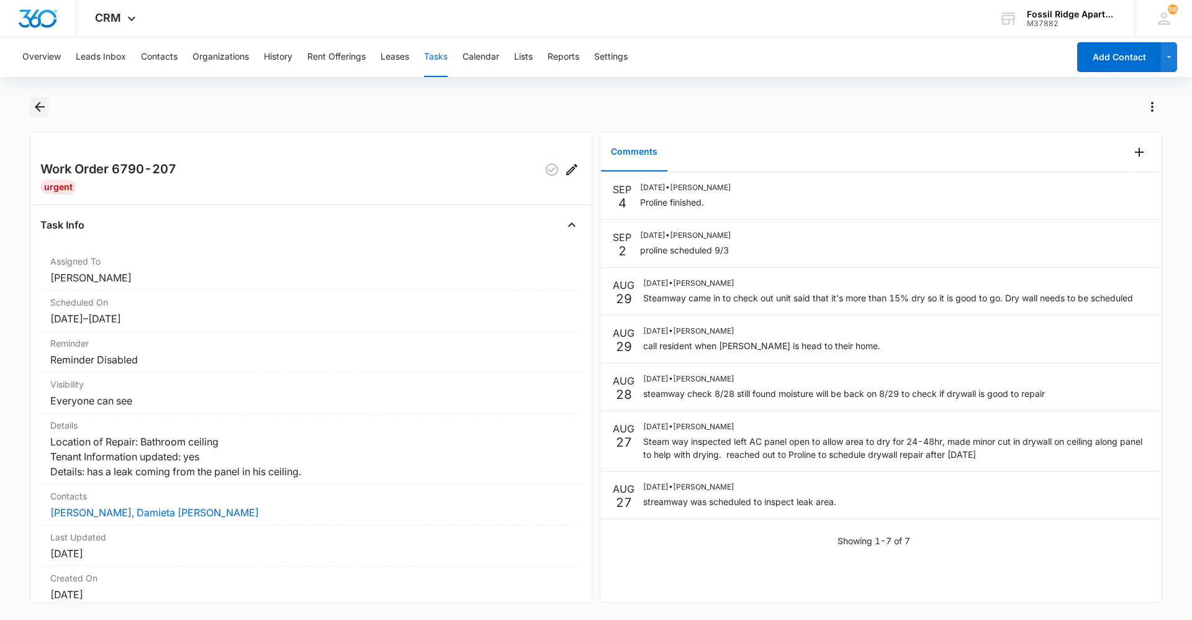
click at [36, 114] on icon "Back" at bounding box center [39, 106] width 15 height 15
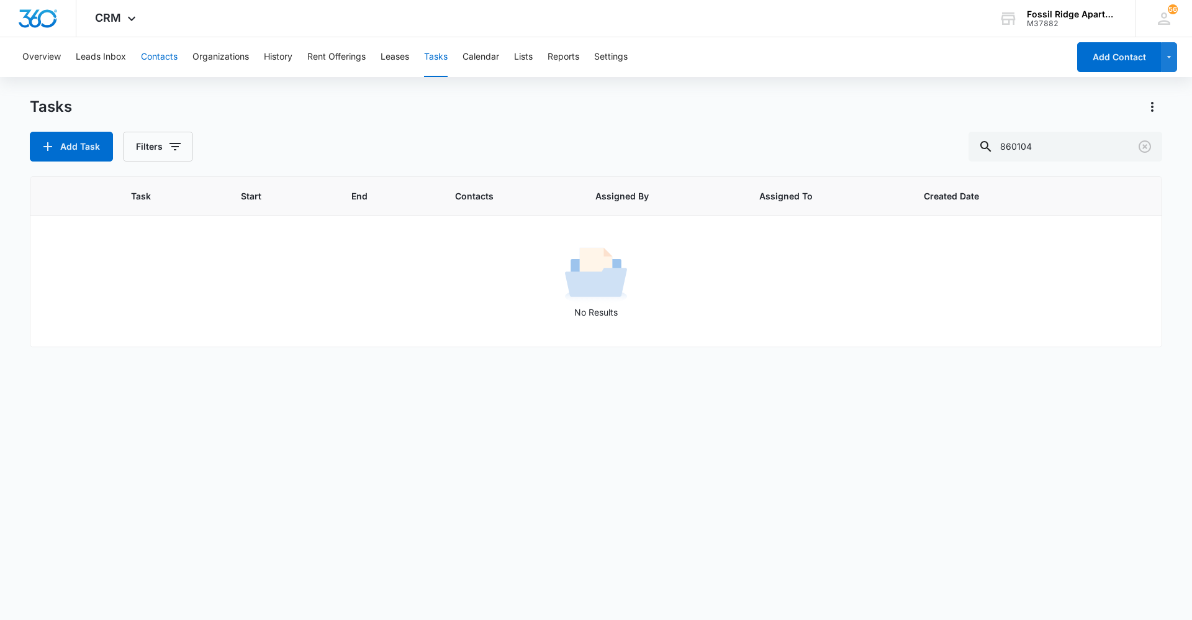
click at [169, 56] on button "Contacts" at bounding box center [159, 57] width 37 height 40
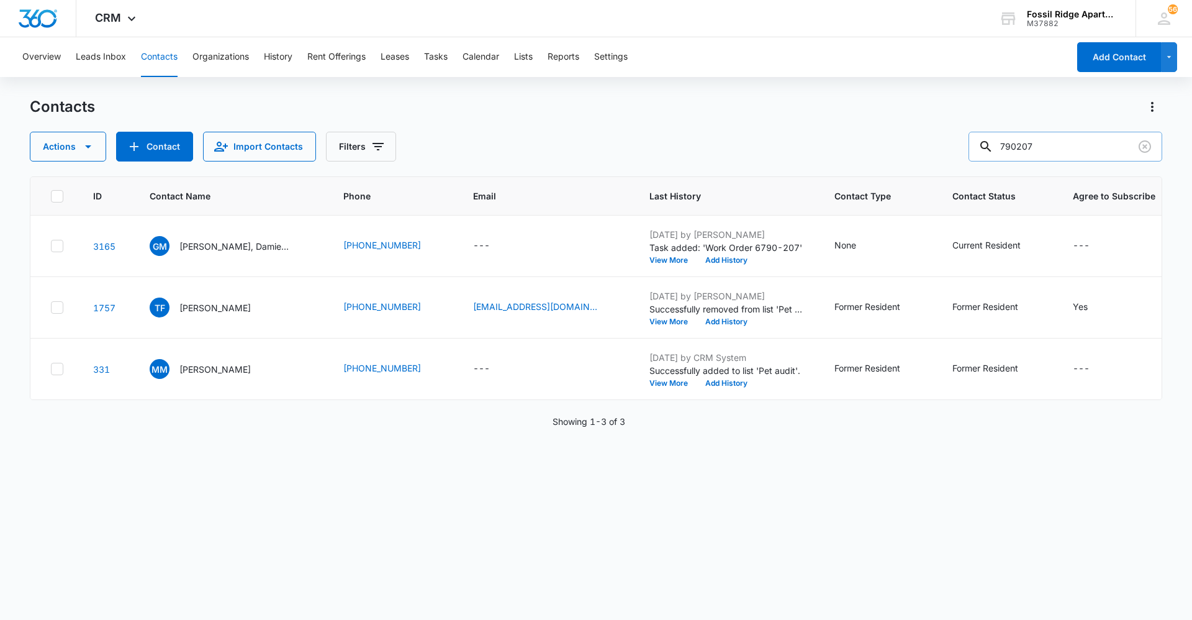
click at [1155, 145] on input "790207" at bounding box center [1066, 147] width 194 height 30
click at [1150, 148] on icon "Clear" at bounding box center [1145, 146] width 12 height 12
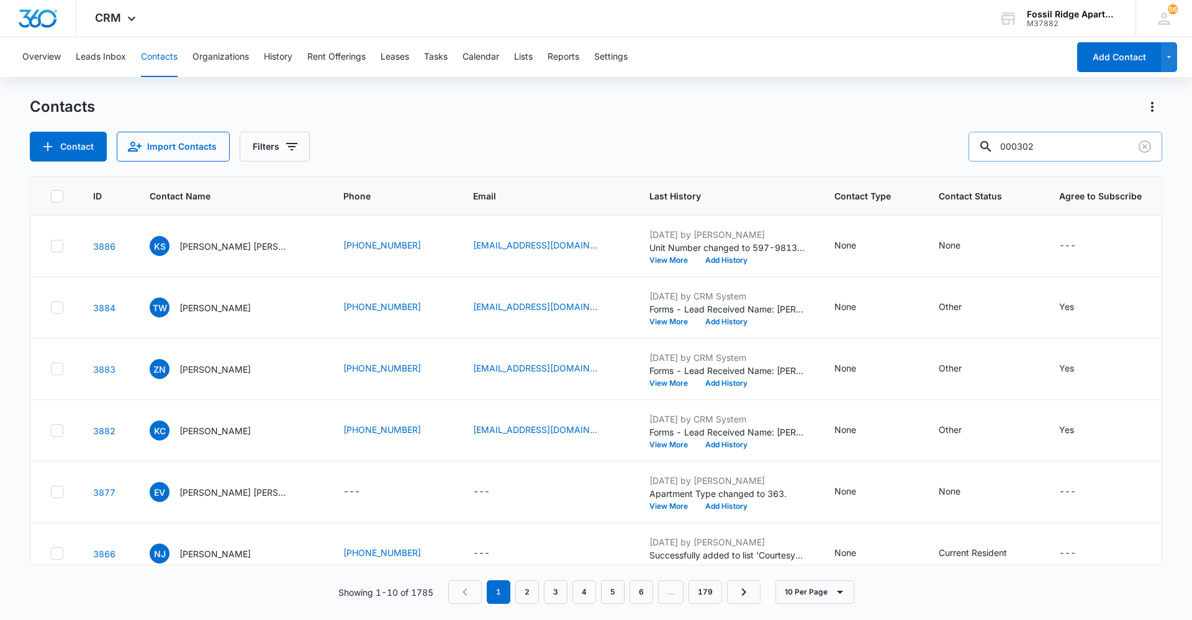
type input "000302"
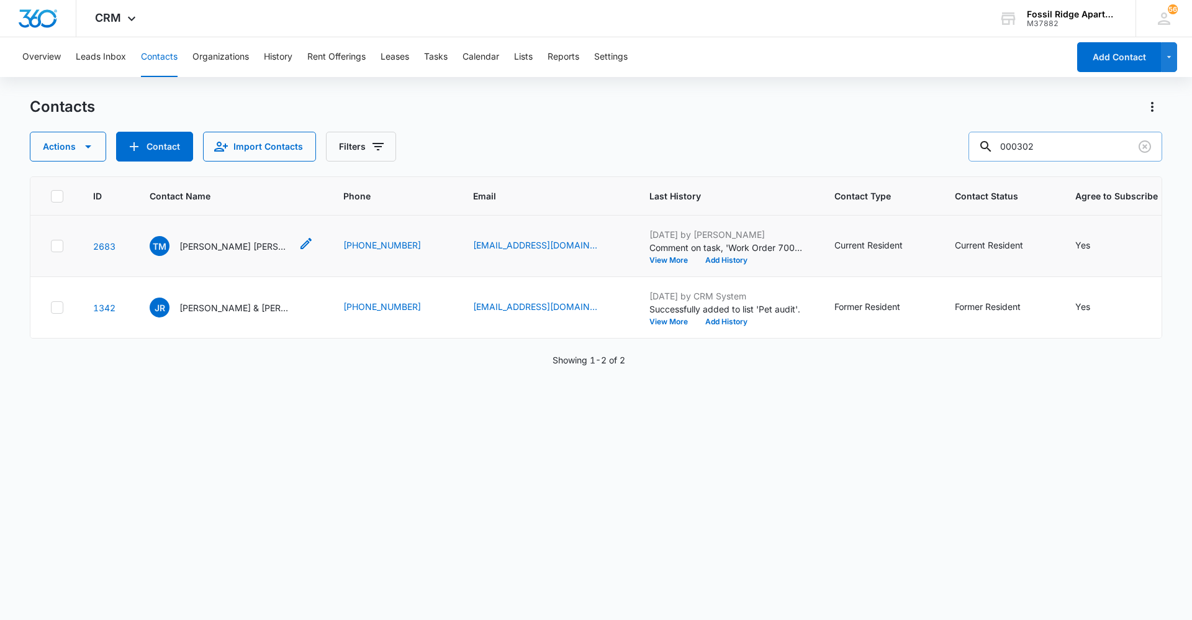
click at [240, 246] on p "[PERSON_NAME] [PERSON_NAME]" at bounding box center [235, 246] width 112 height 13
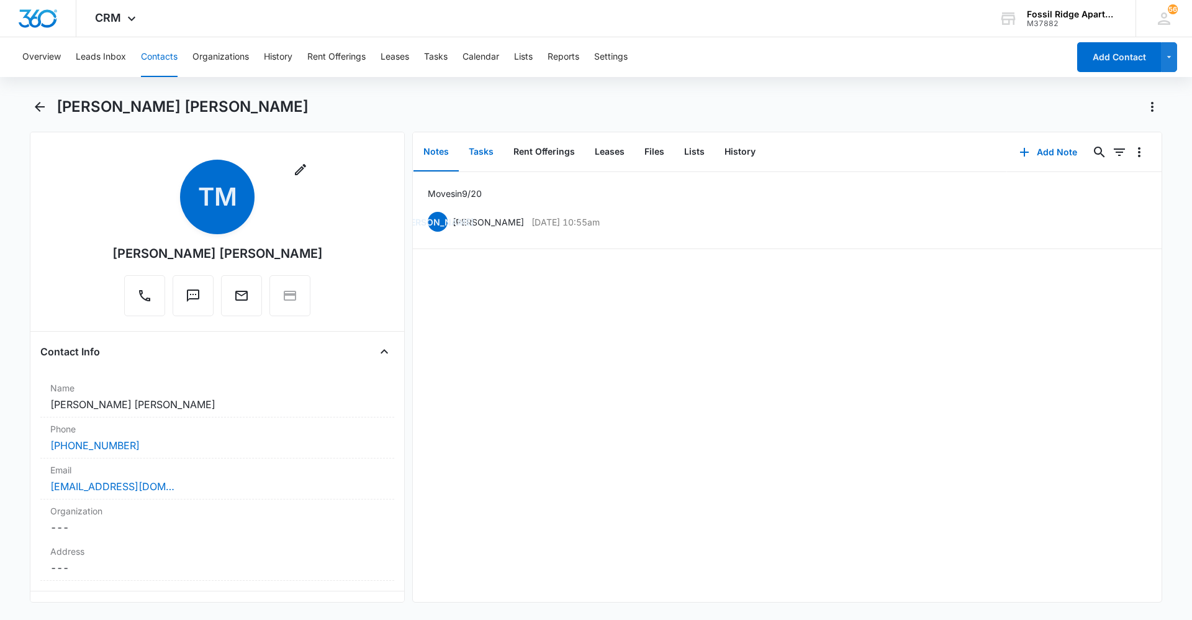
click at [485, 153] on button "Tasks" at bounding box center [481, 152] width 45 height 38
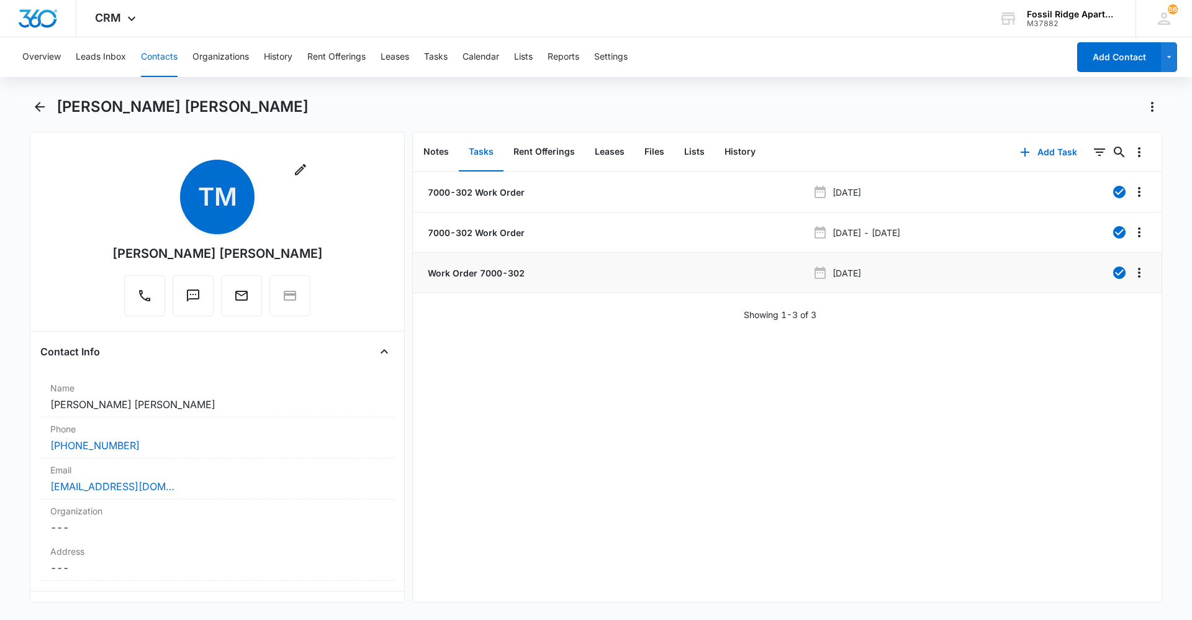
click at [481, 277] on p "Work Order 7000-302" at bounding box center [474, 272] width 99 height 13
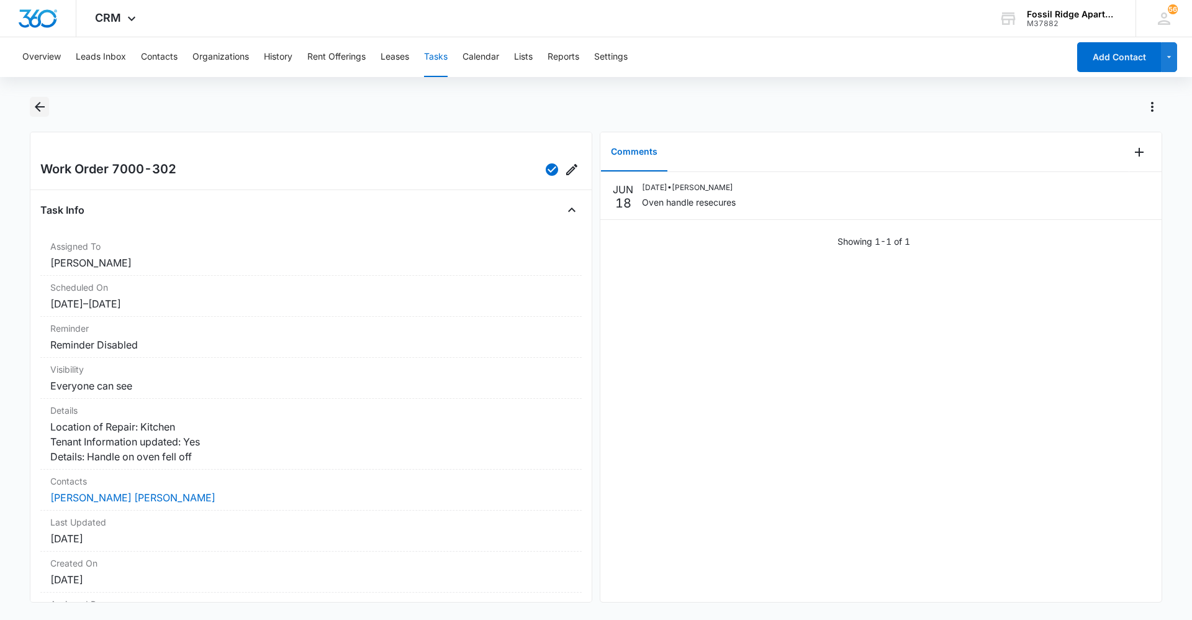
click at [48, 109] on button "Back" at bounding box center [39, 107] width 19 height 20
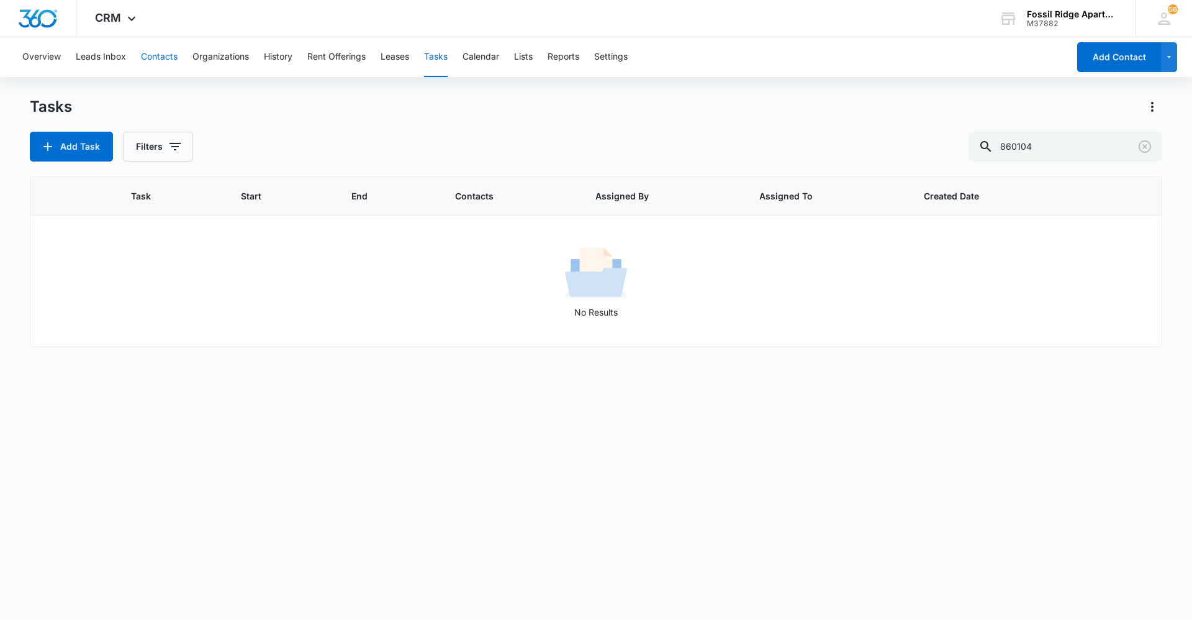
click at [175, 59] on button "Contacts" at bounding box center [159, 57] width 37 height 40
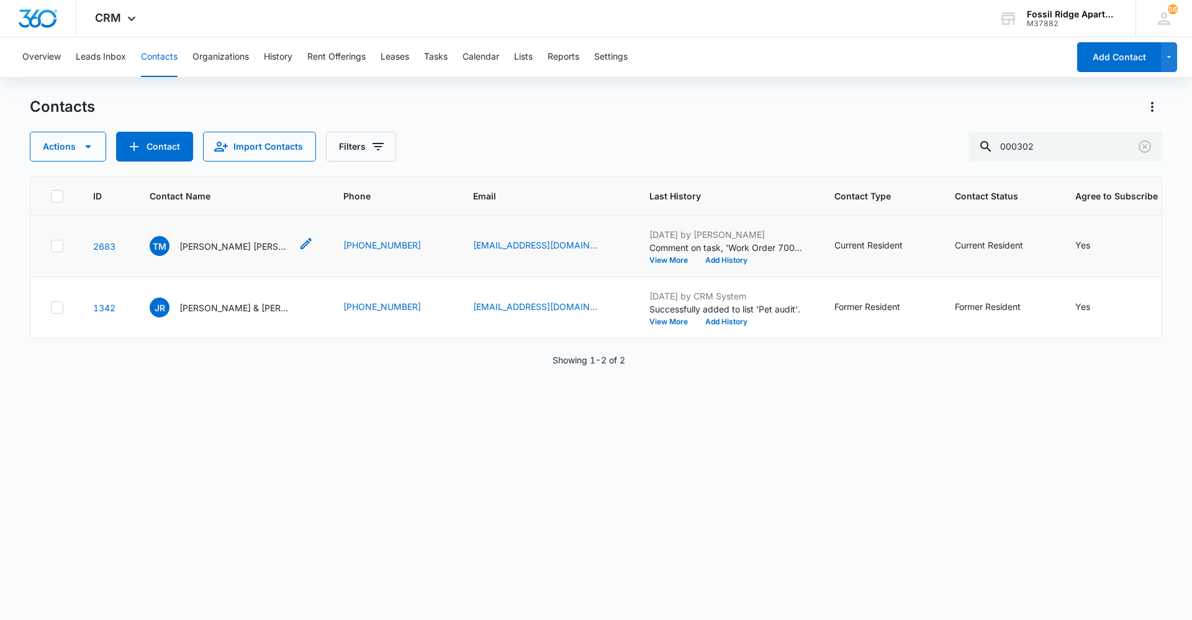
click at [217, 249] on p "[PERSON_NAME] [PERSON_NAME]" at bounding box center [235, 246] width 112 height 13
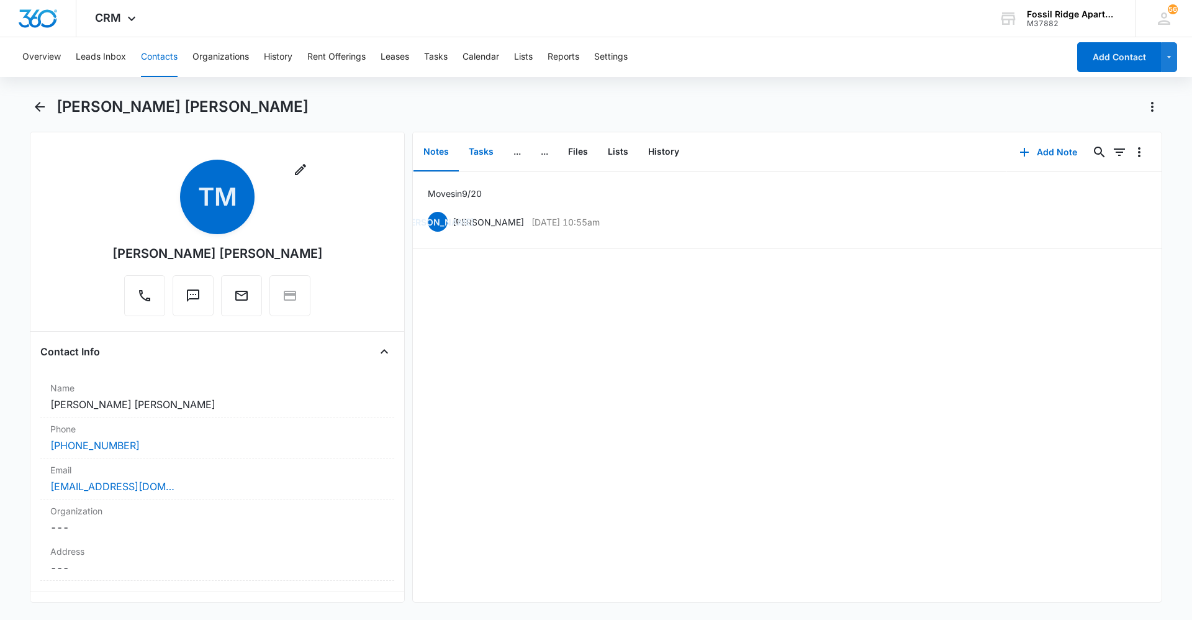
click at [467, 151] on button "Tasks" at bounding box center [481, 152] width 45 height 38
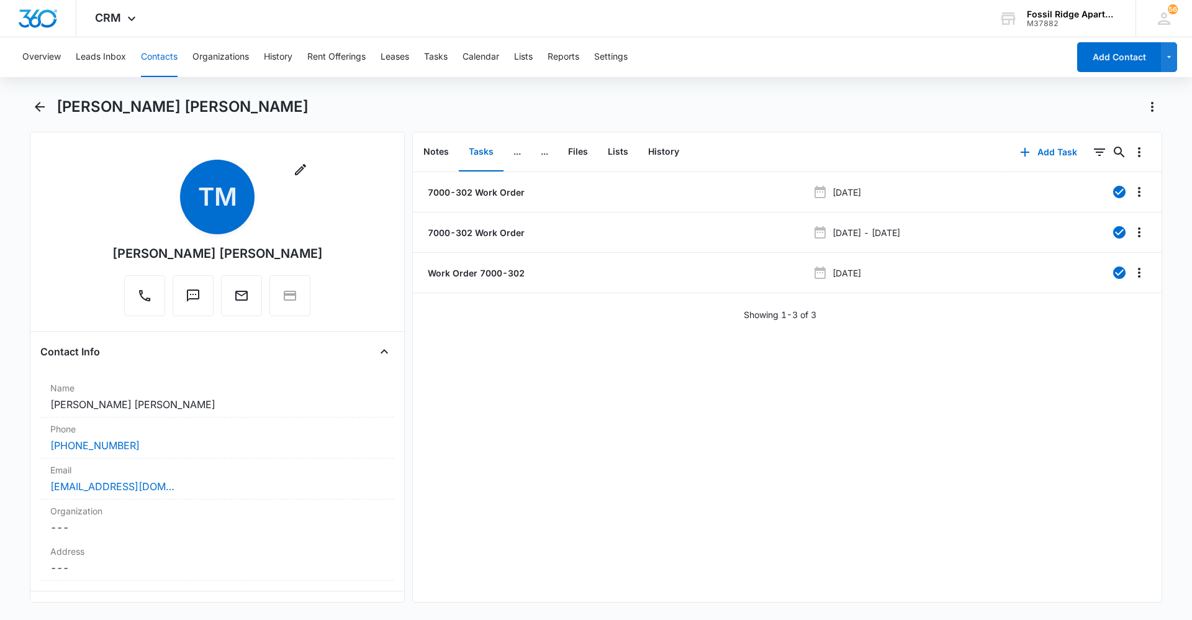
click at [791, 431] on div "7000-302 Work Order [DATE][PHONE_NUMBER] Work Order [DATE] - [DATE] Work Order …" at bounding box center [787, 387] width 749 height 430
click at [1036, 151] on button "Add Task" at bounding box center [1049, 152] width 82 height 30
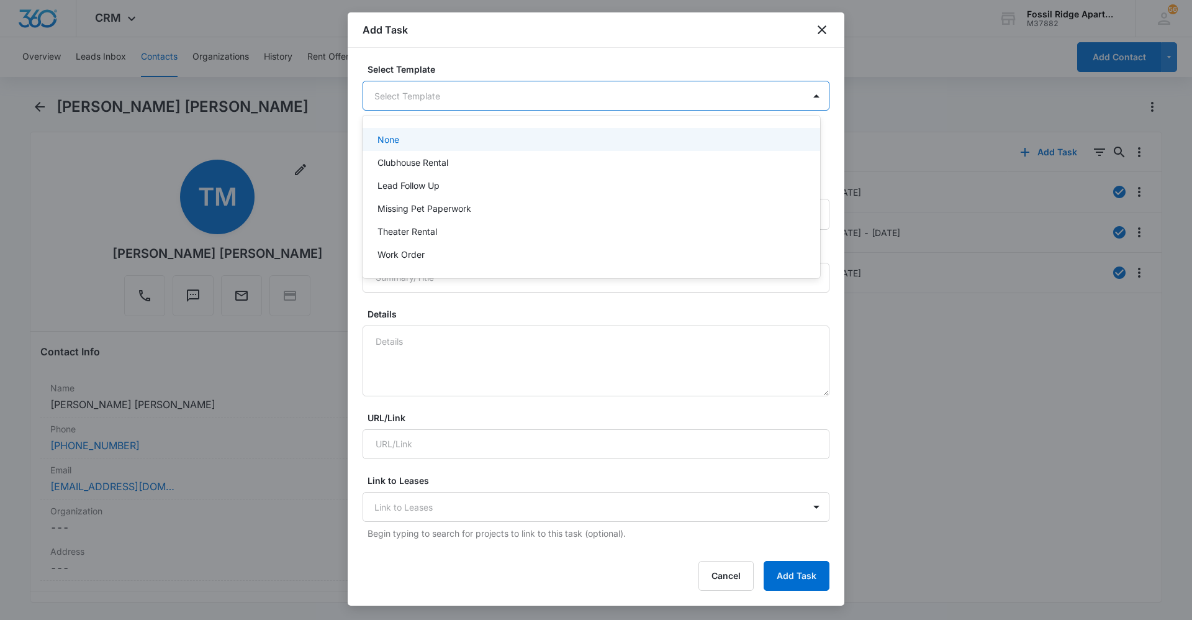
click at [425, 85] on body "CRM Apps Reputation Websites Forms CRM Email Social Content Ads Intelligence Fi…" at bounding box center [596, 310] width 1192 height 620
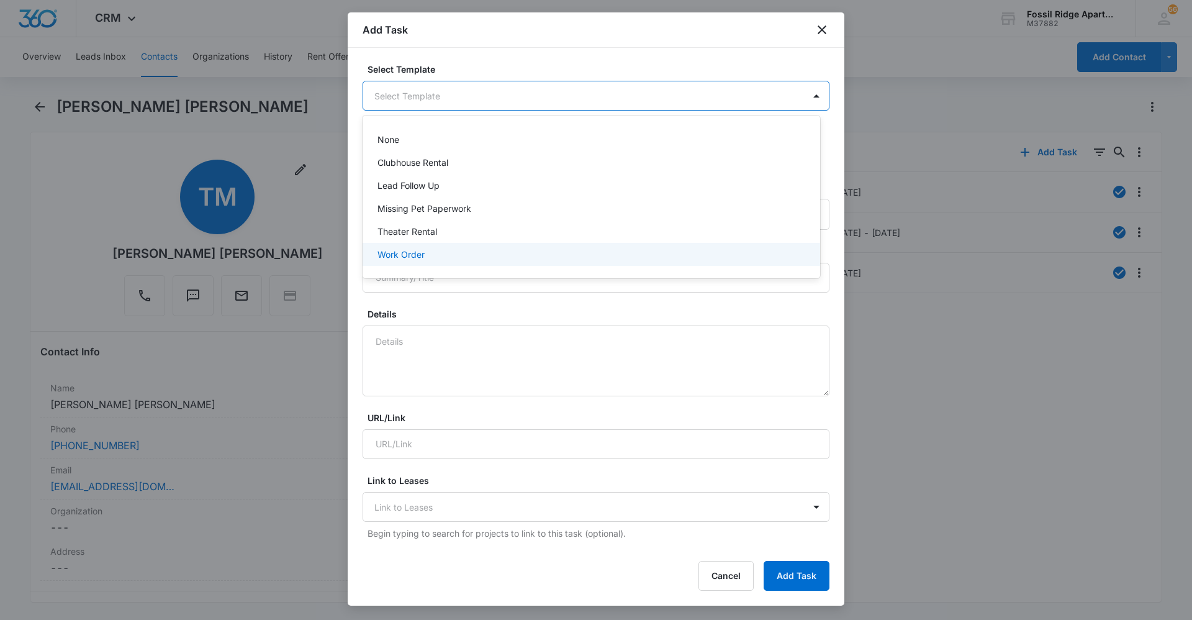
click at [435, 256] on div "Work Order" at bounding box center [589, 254] width 425 height 13
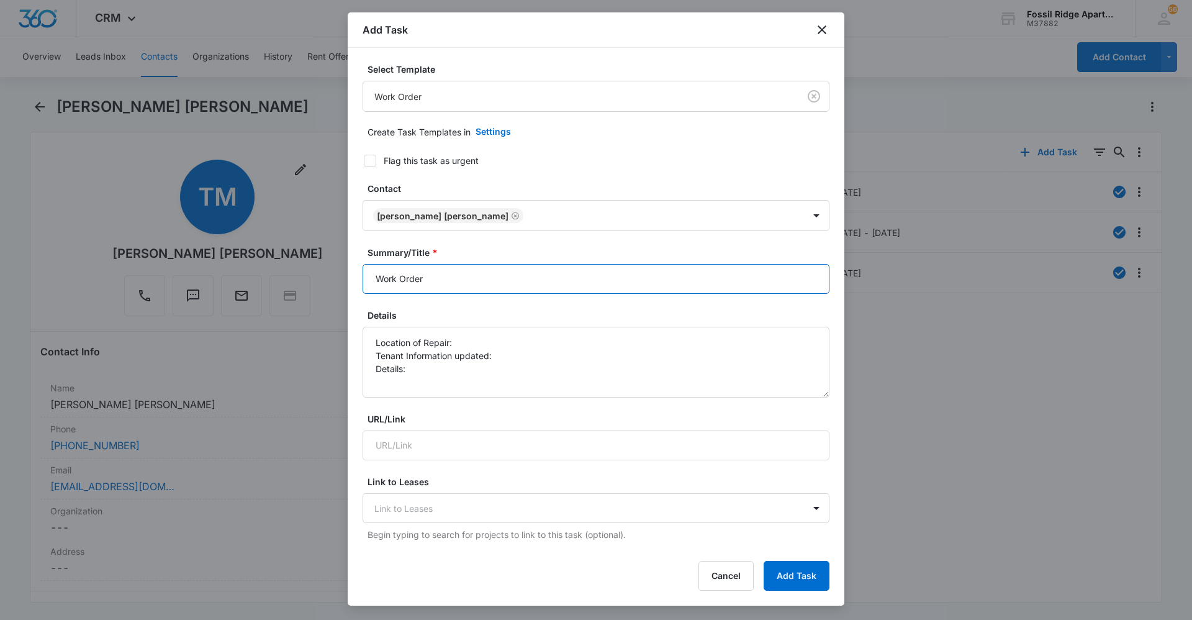
click at [430, 275] on input "Work Order" at bounding box center [596, 279] width 467 height 30
type input "Work Order 7000-302"
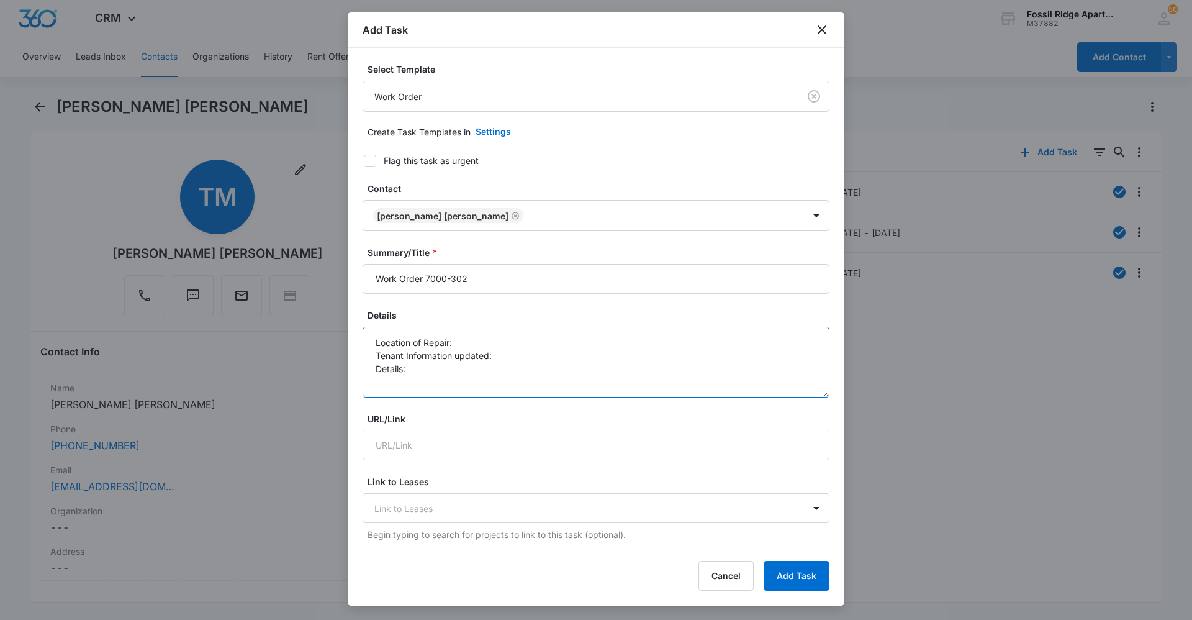
click at [461, 339] on textarea "Location of Repair: Tenant Information updated: Details:" at bounding box center [596, 362] width 467 height 71
click at [497, 353] on textarea "Location of Repair: Tenant Information updated: Details:" at bounding box center [596, 362] width 467 height 71
click at [474, 344] on textarea "Location of Repair: Tenant Information updated: yes Details:" at bounding box center [596, 362] width 467 height 71
click at [412, 376] on textarea "Location of Repair: Master Bathroom Tenant Information updated: yes Details:" at bounding box center [596, 362] width 467 height 71
click at [413, 369] on textarea "Location of Repair: Master Bathroom Tenant Information updated: yes Details:" at bounding box center [596, 362] width 467 height 71
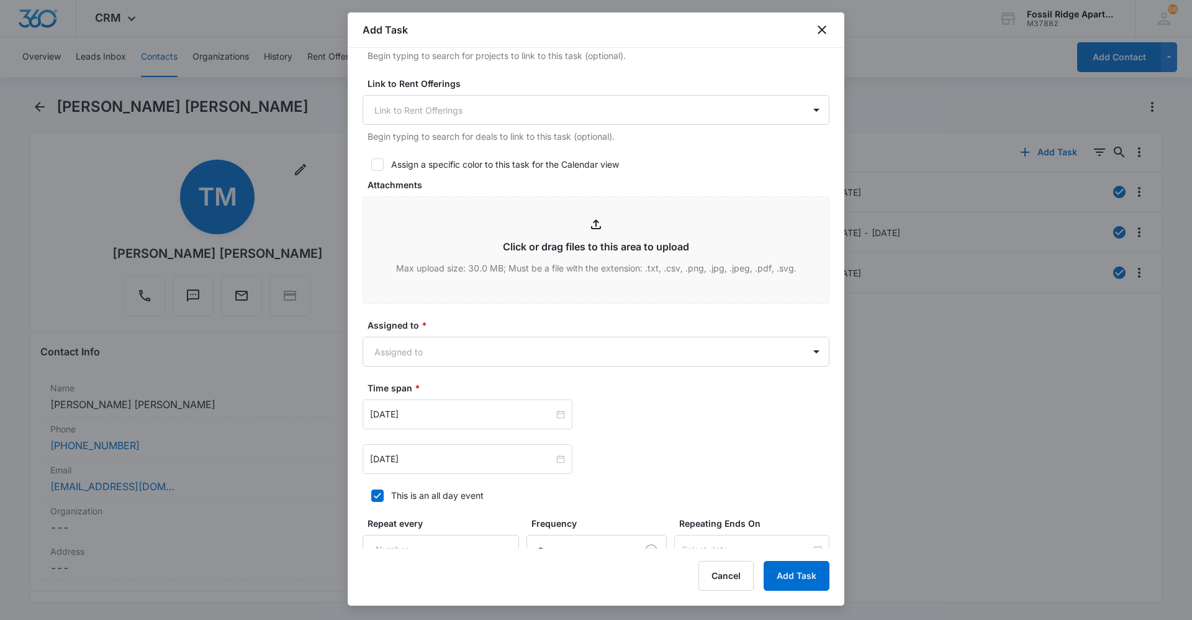
scroll to position [497, 0]
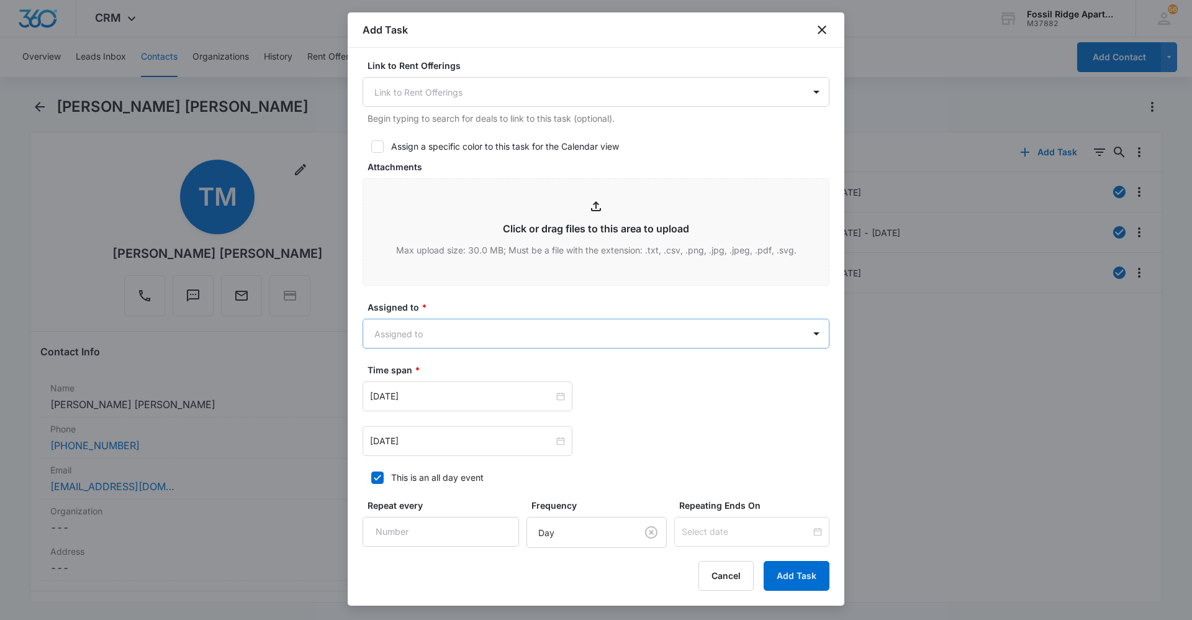
type textarea "Location of Repair: Master Bathroom Tenant Information updated: yes Details: Th…"
click at [602, 323] on body "CRM Apps Reputation Websites Forms CRM Email Social Content Ads Intelligence Fi…" at bounding box center [596, 310] width 1192 height 620
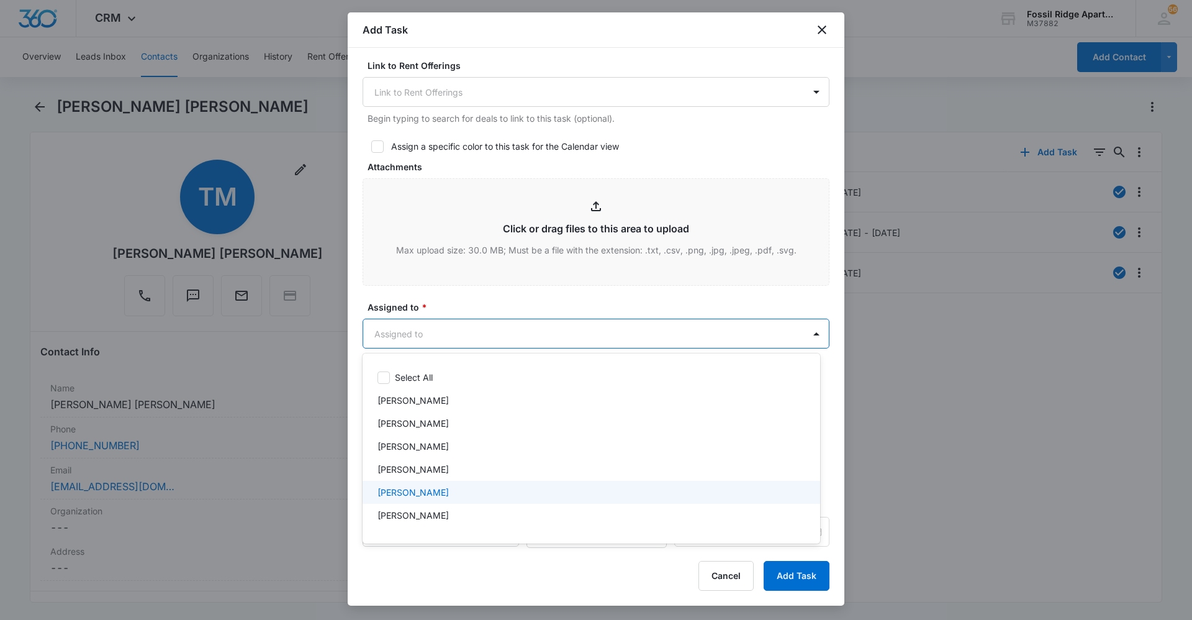
click at [430, 496] on div "[PERSON_NAME]" at bounding box center [589, 492] width 425 height 13
click at [477, 295] on div at bounding box center [596, 310] width 1192 height 620
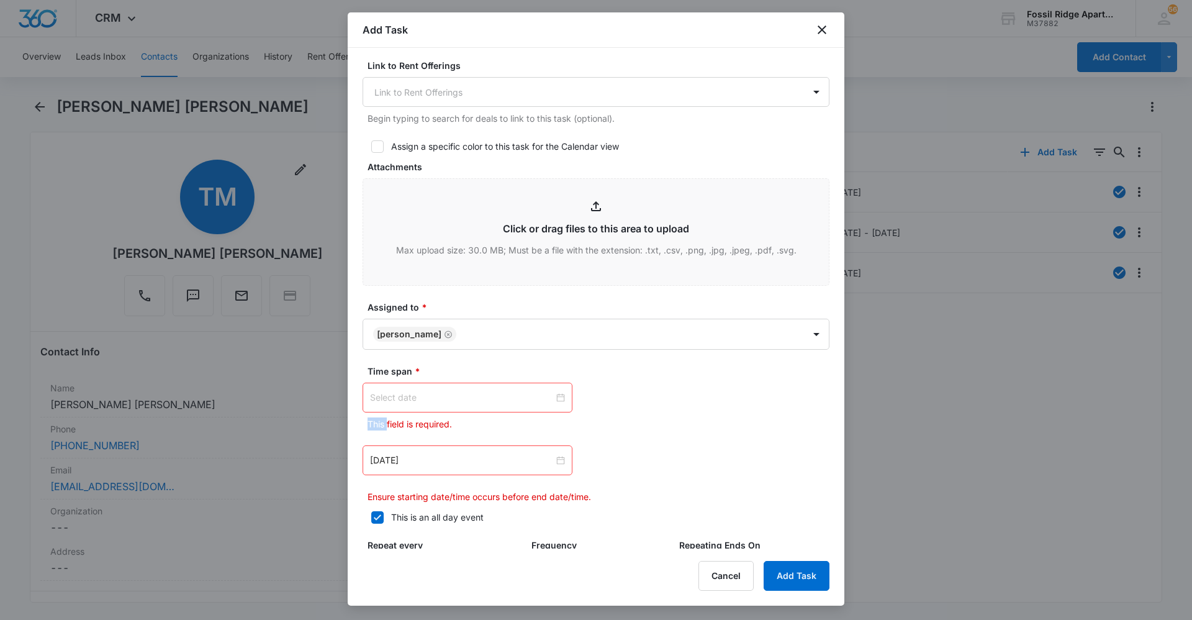
click at [559, 395] on div at bounding box center [467, 398] width 195 height 14
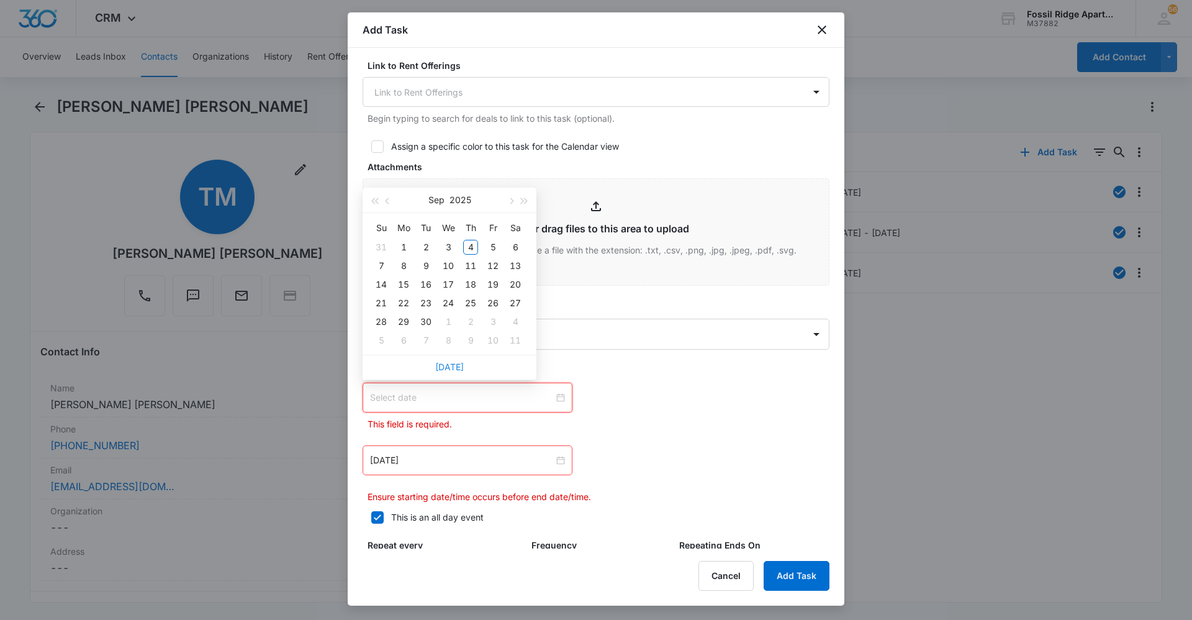
click at [451, 366] on link "[DATE]" at bounding box center [449, 366] width 29 height 11
type input "[DATE]"
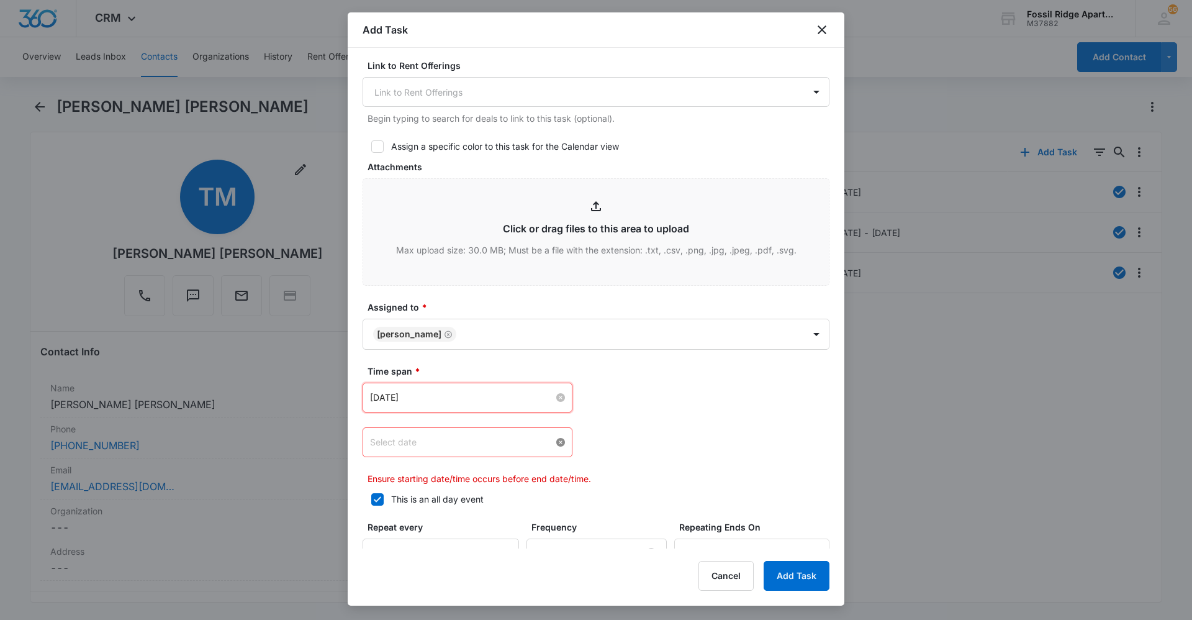
click at [557, 441] on div at bounding box center [467, 442] width 195 height 14
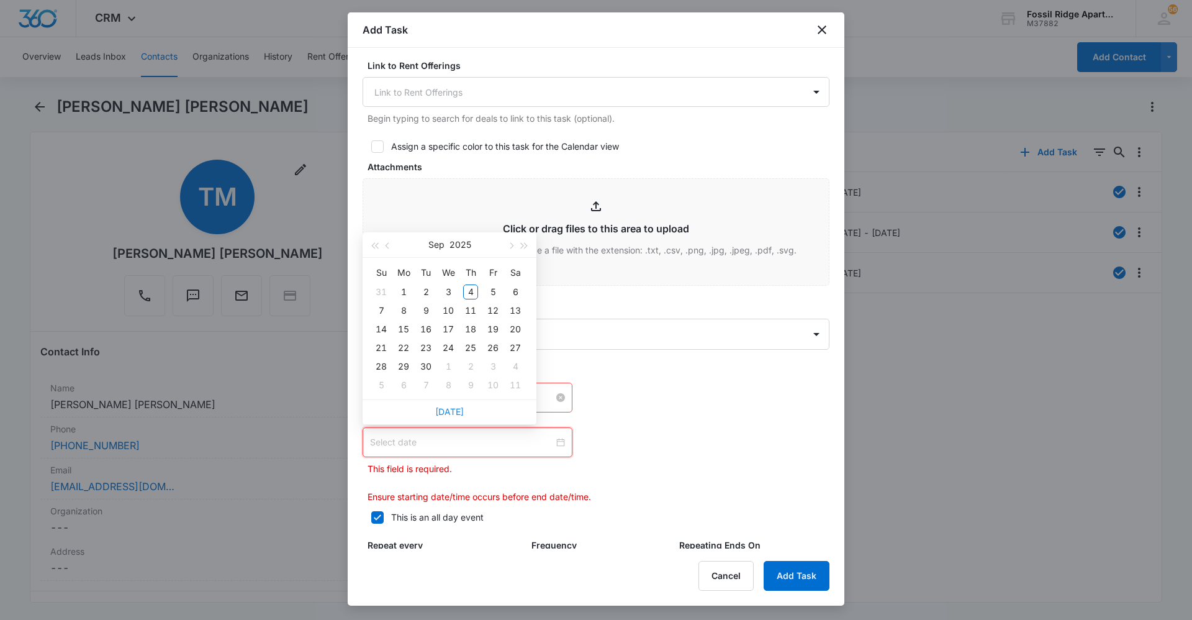
click at [452, 412] on link "[DATE]" at bounding box center [449, 411] width 29 height 11
type input "[DATE]"
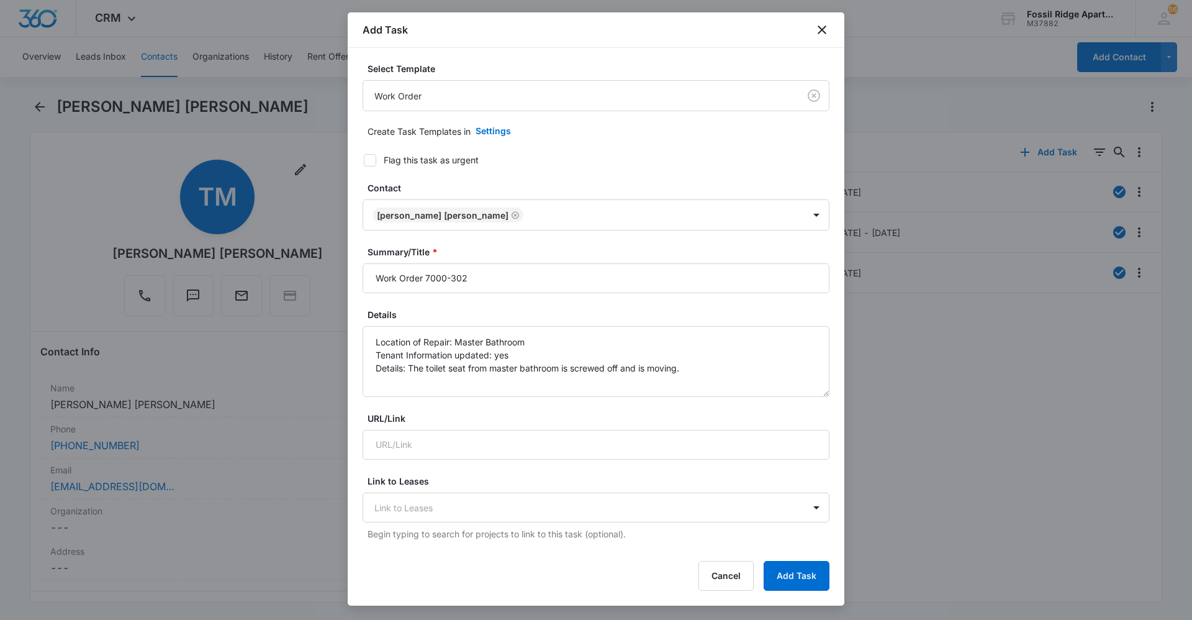
scroll to position [0, 0]
click at [802, 572] on button "Add Task" at bounding box center [797, 576] width 66 height 30
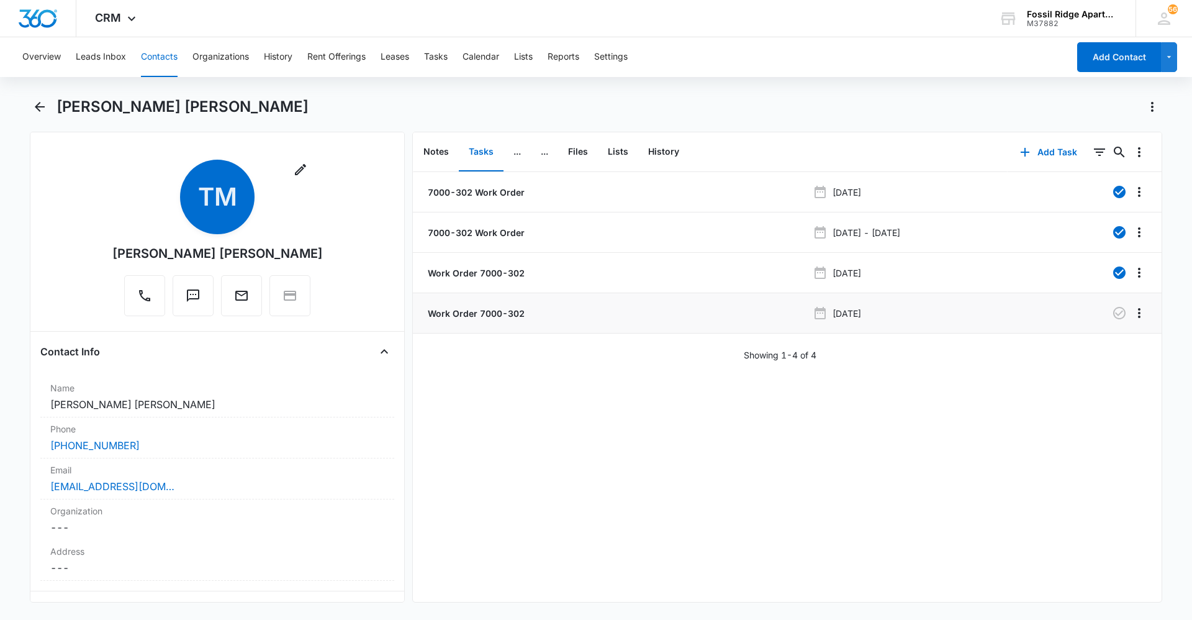
click at [505, 318] on p "Work Order 7000-302" at bounding box center [474, 313] width 99 height 13
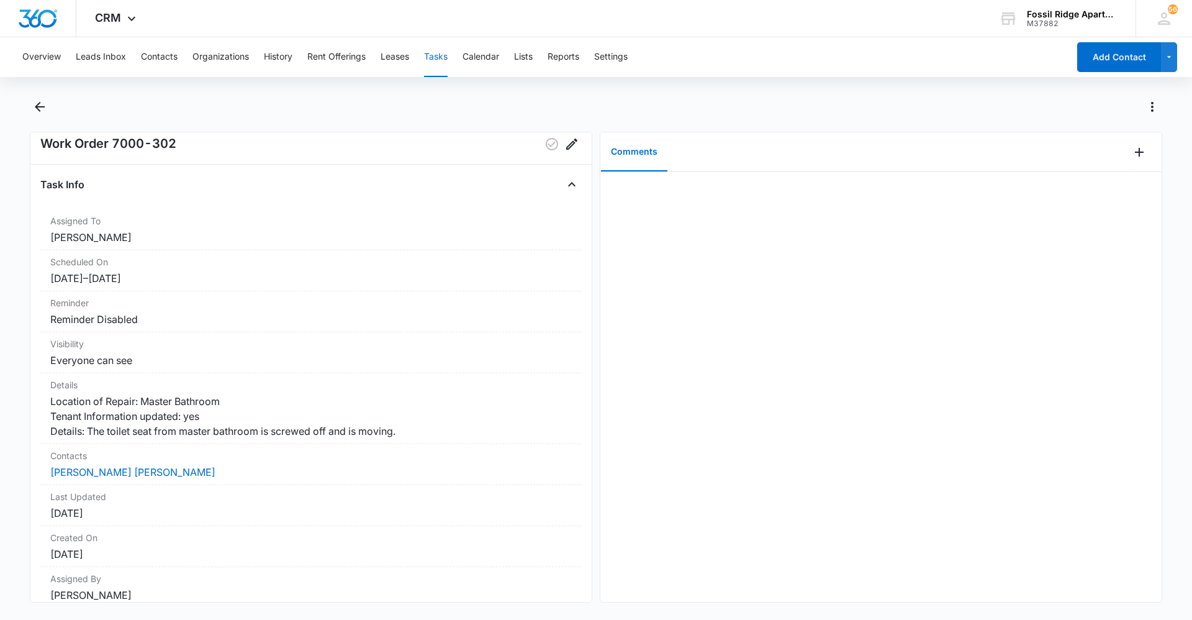
scroll to position [28, 0]
click at [708, 487] on div at bounding box center [880, 387] width 561 height 430
